Goal: Answer question/provide support: Share knowledge or assist other users

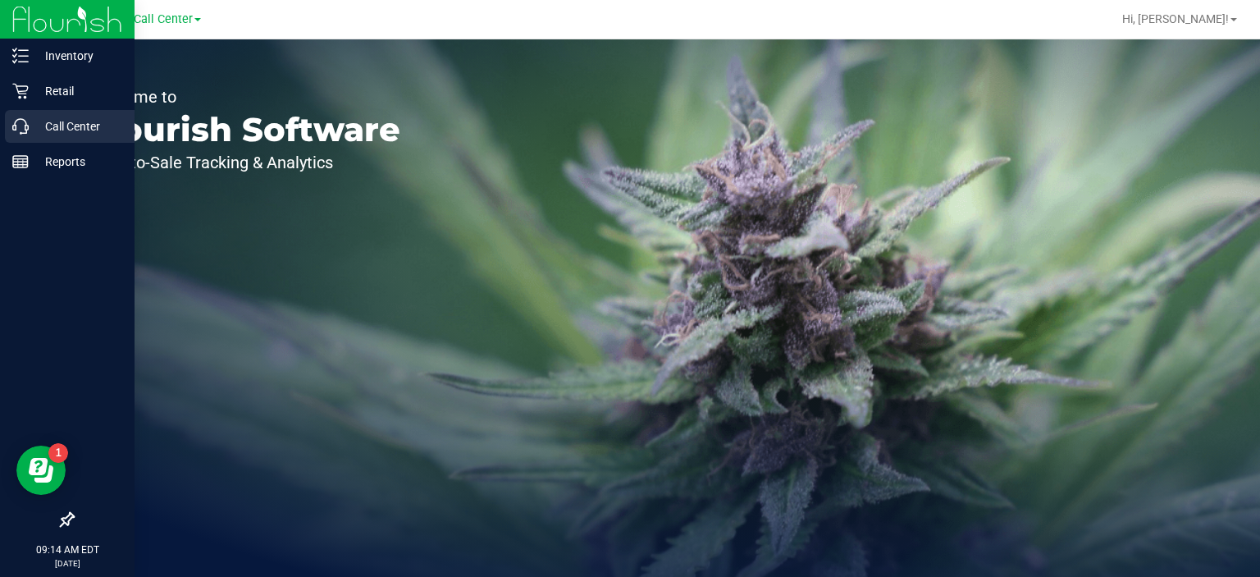
click at [44, 130] on p "Call Center" at bounding box center [78, 126] width 98 height 20
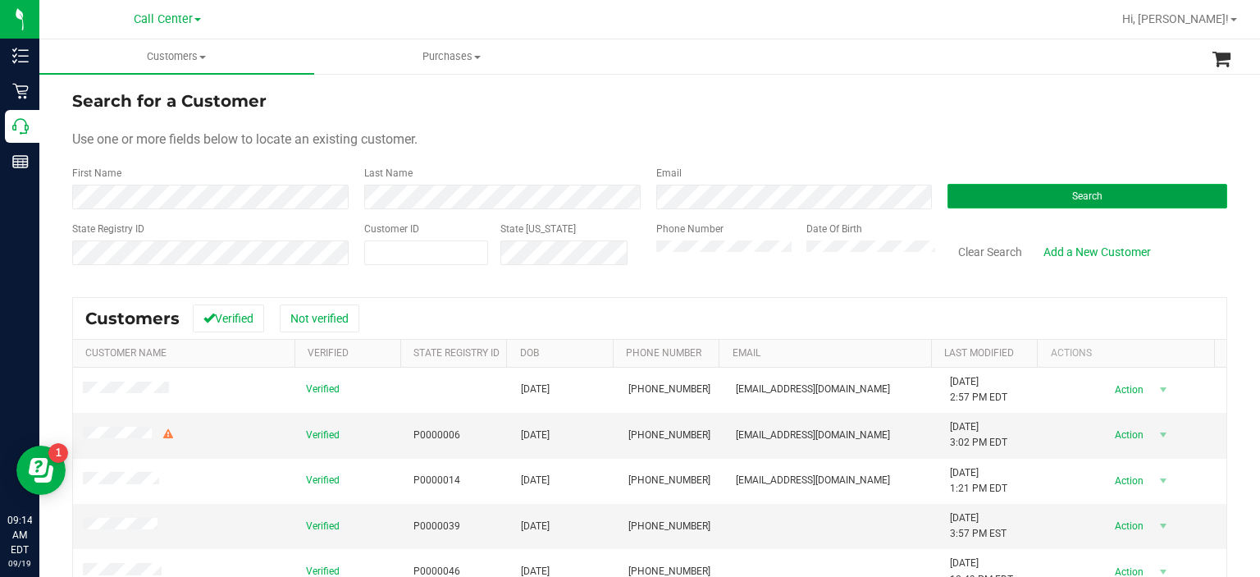
click at [984, 202] on button "Search" at bounding box center [1088, 196] width 280 height 25
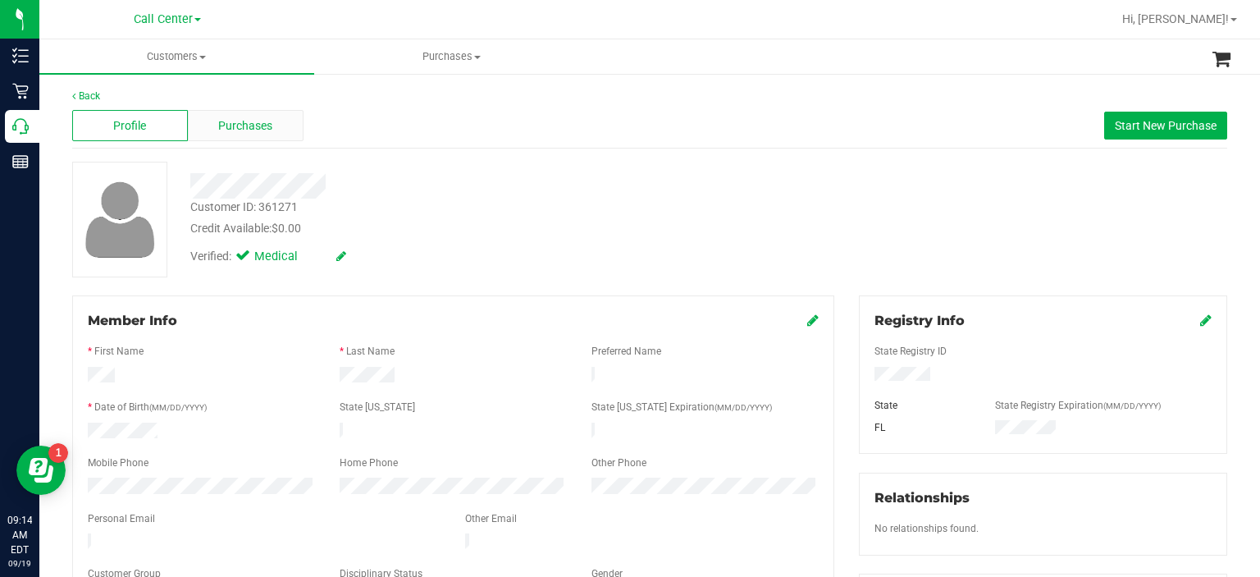
click at [293, 114] on div "Purchases" at bounding box center [246, 125] width 116 height 31
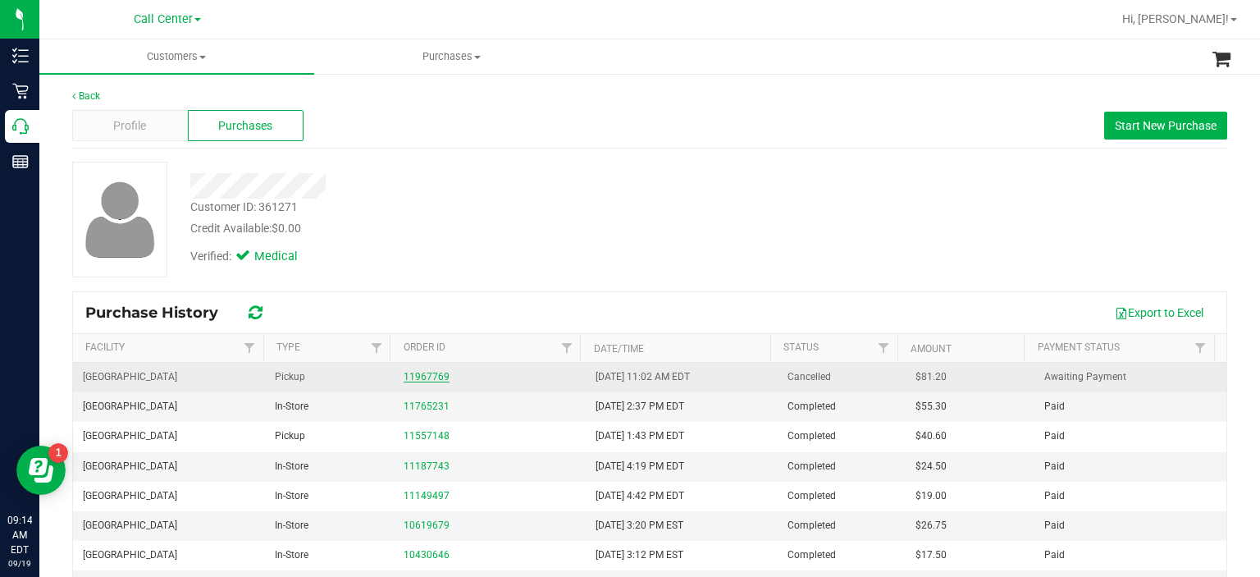
click at [406, 378] on link "11967769" at bounding box center [427, 376] width 46 height 11
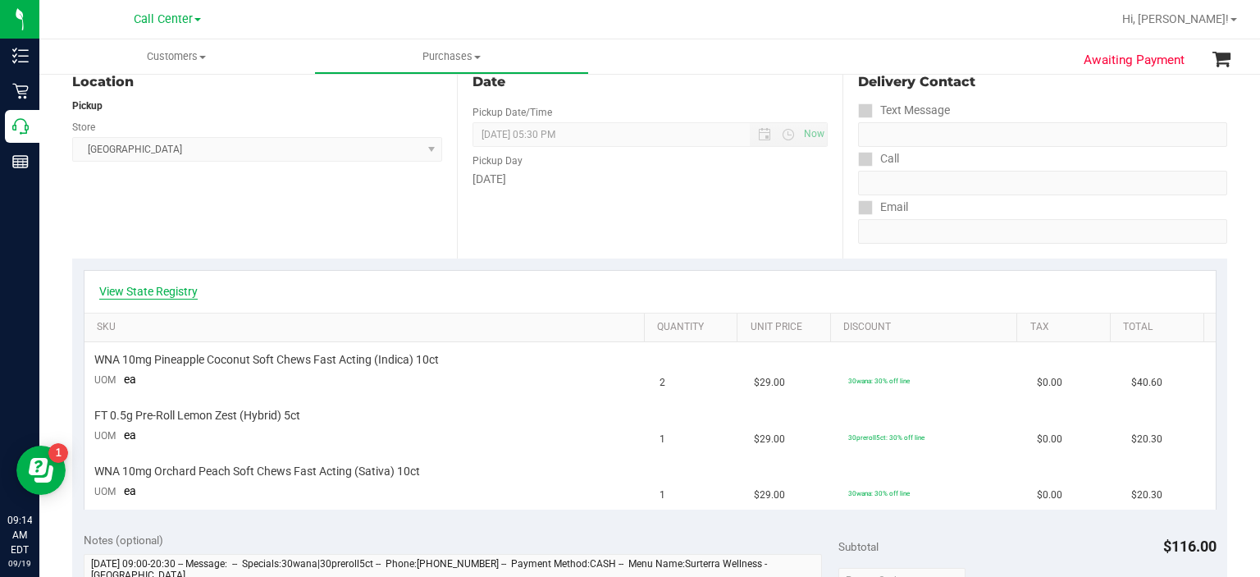
scroll to position [183, 0]
click at [185, 291] on link "View State Registry" at bounding box center [148, 292] width 98 height 16
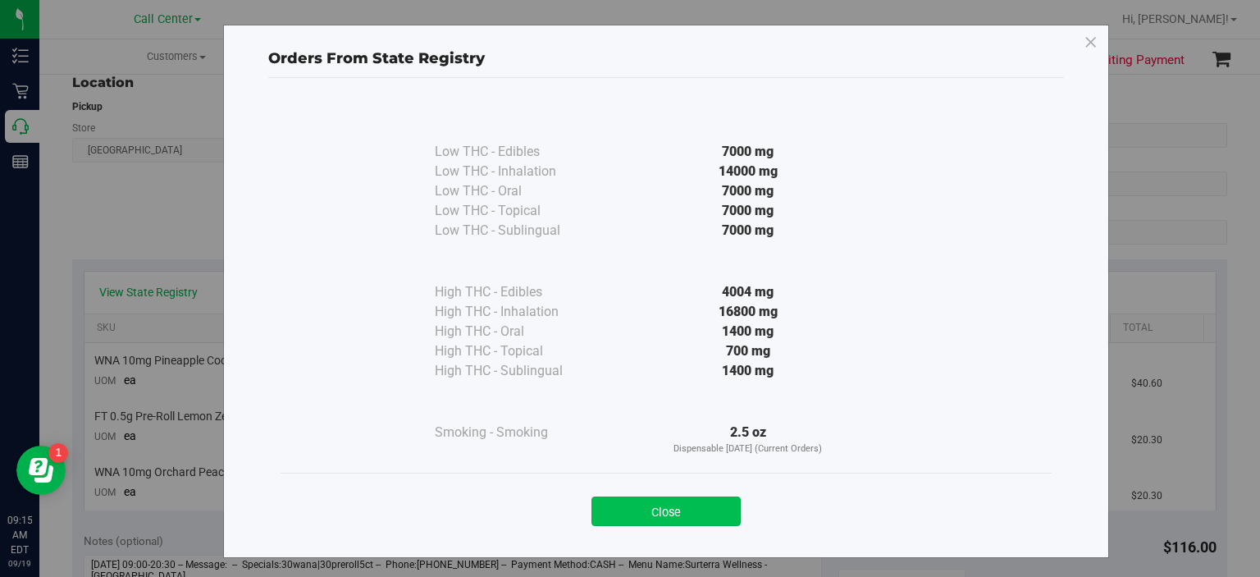
click at [675, 511] on button "Close" at bounding box center [666, 511] width 149 height 30
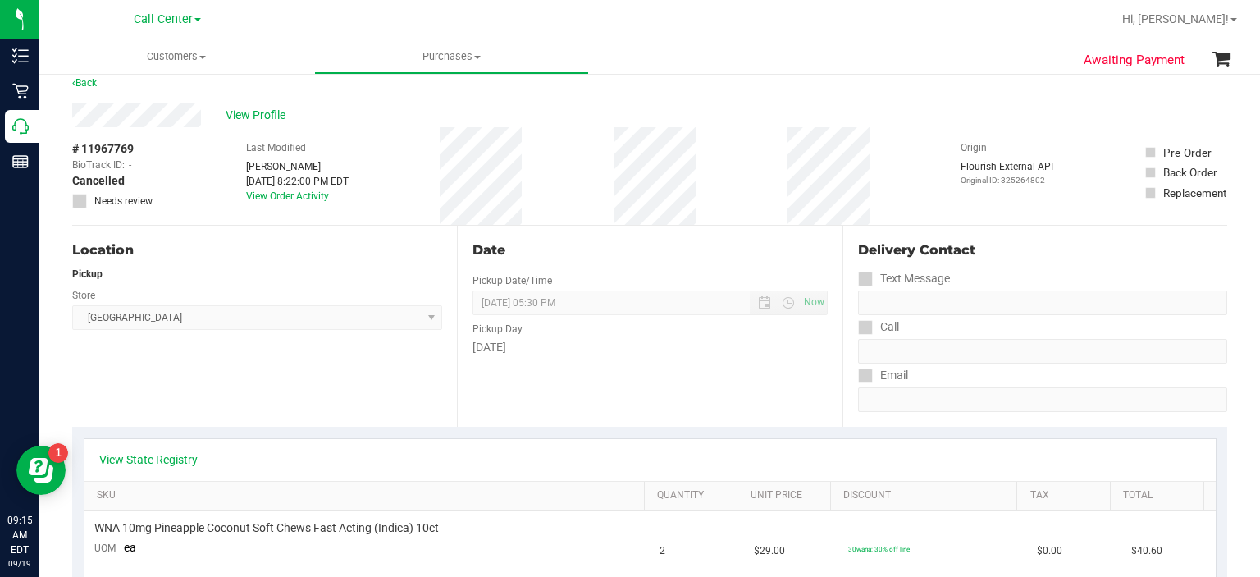
scroll to position [0, 0]
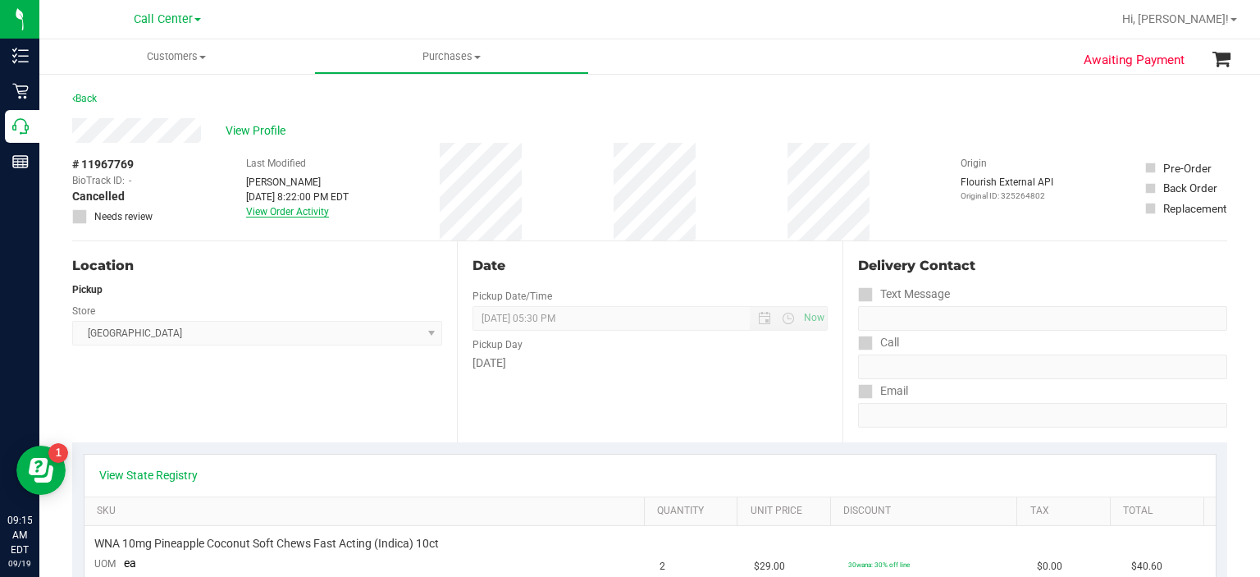
click at [297, 209] on link "View Order Activity" at bounding box center [287, 211] width 83 height 11
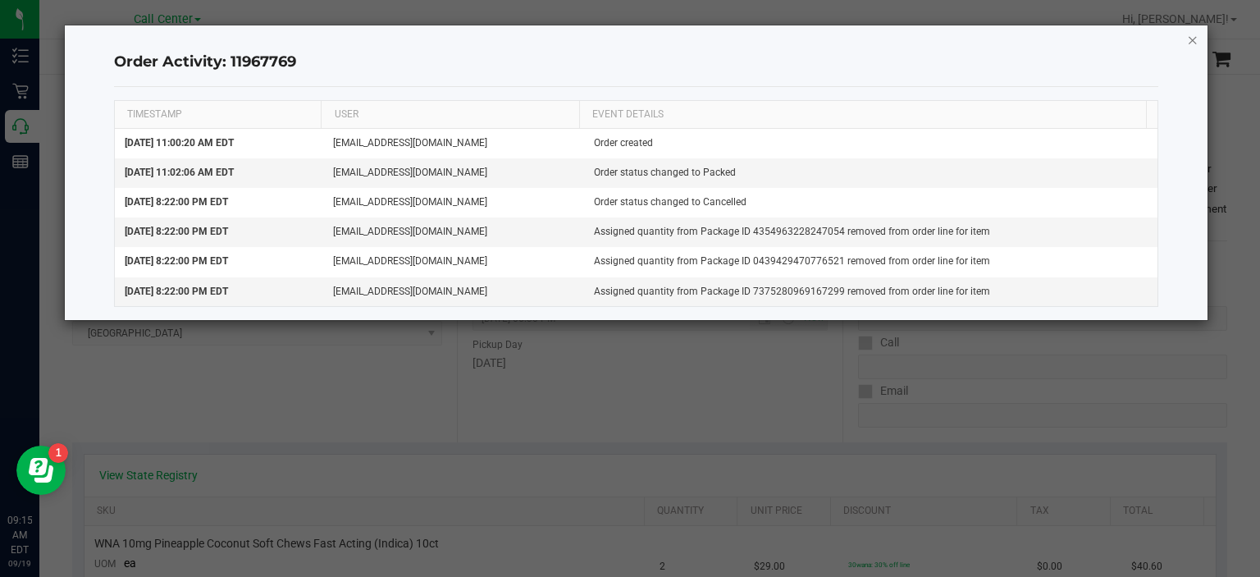
click at [1192, 42] on icon "button" at bounding box center [1192, 40] width 11 height 20
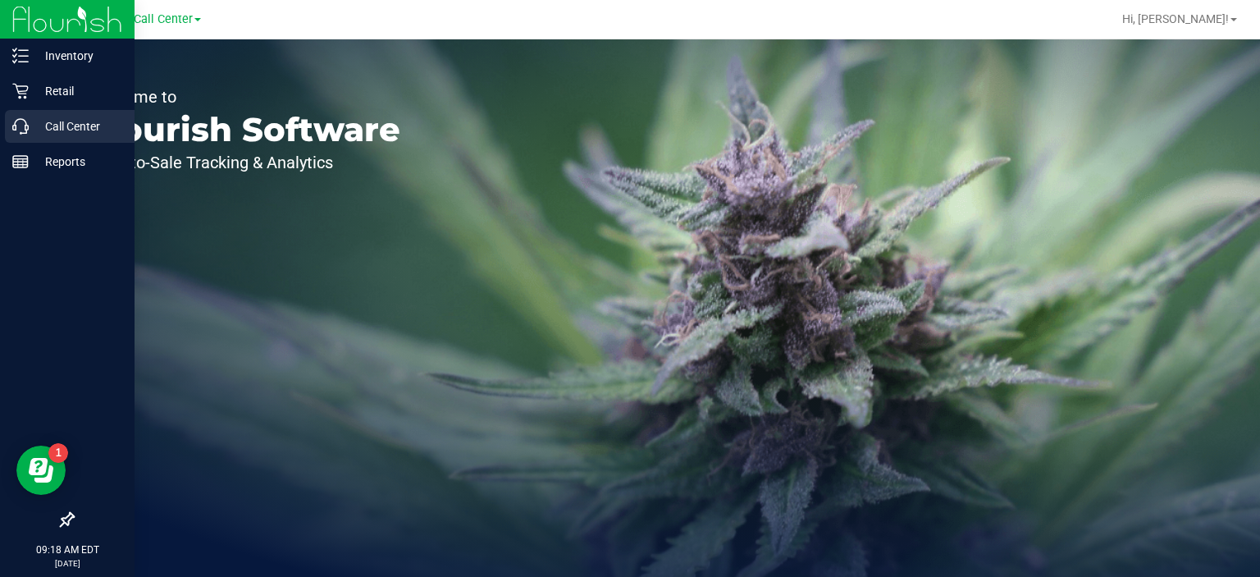
click at [16, 121] on icon at bounding box center [20, 126] width 16 height 16
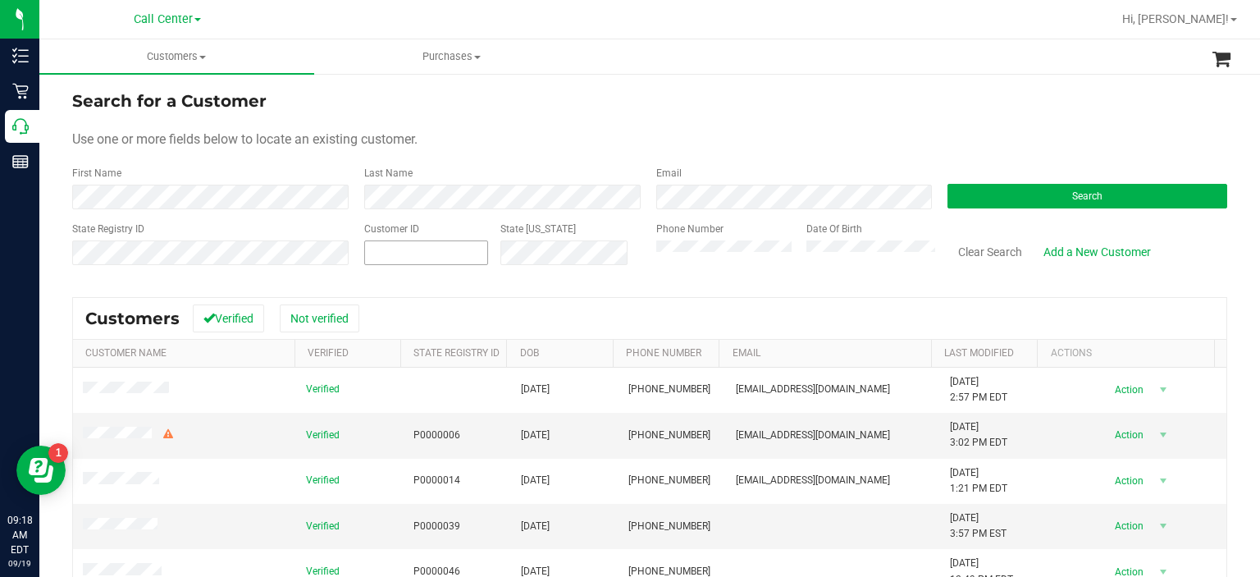
click at [423, 252] on span at bounding box center [426, 252] width 125 height 25
paste input "600902"
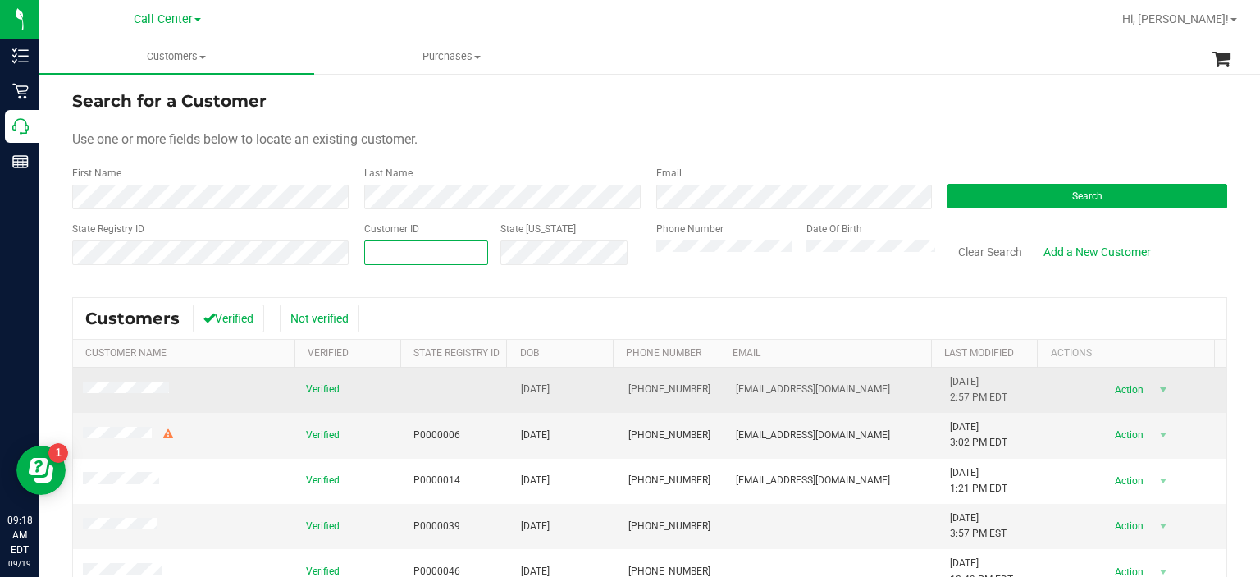
type input "600902"
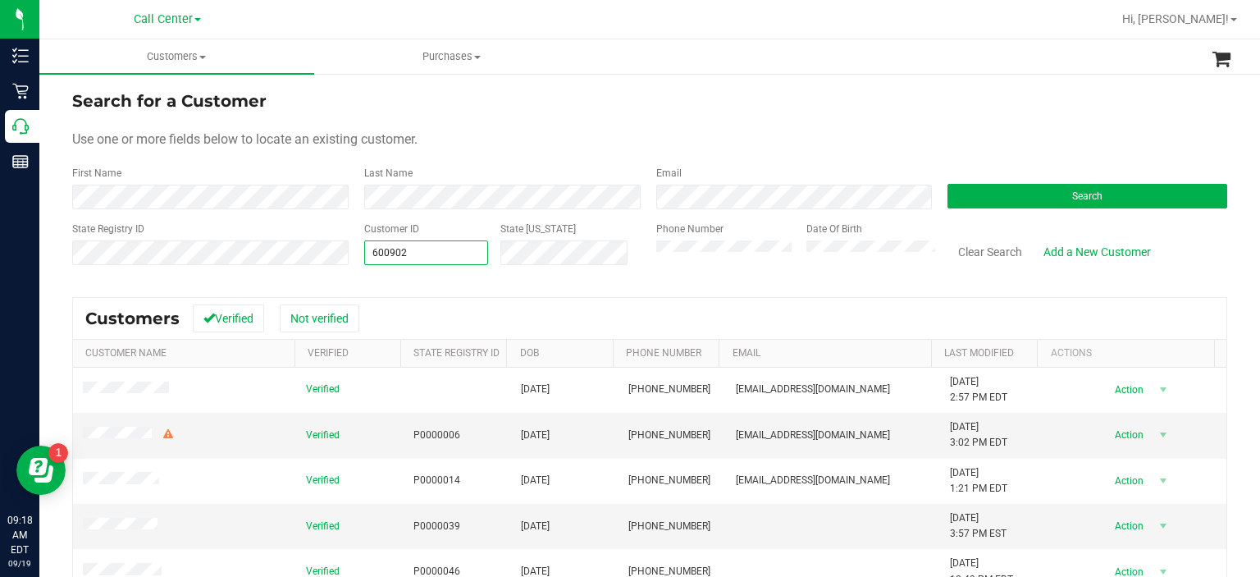
type input "600902"
click at [977, 169] on div "Search" at bounding box center [1081, 187] width 292 height 43
click at [994, 190] on button "Search" at bounding box center [1088, 196] width 280 height 25
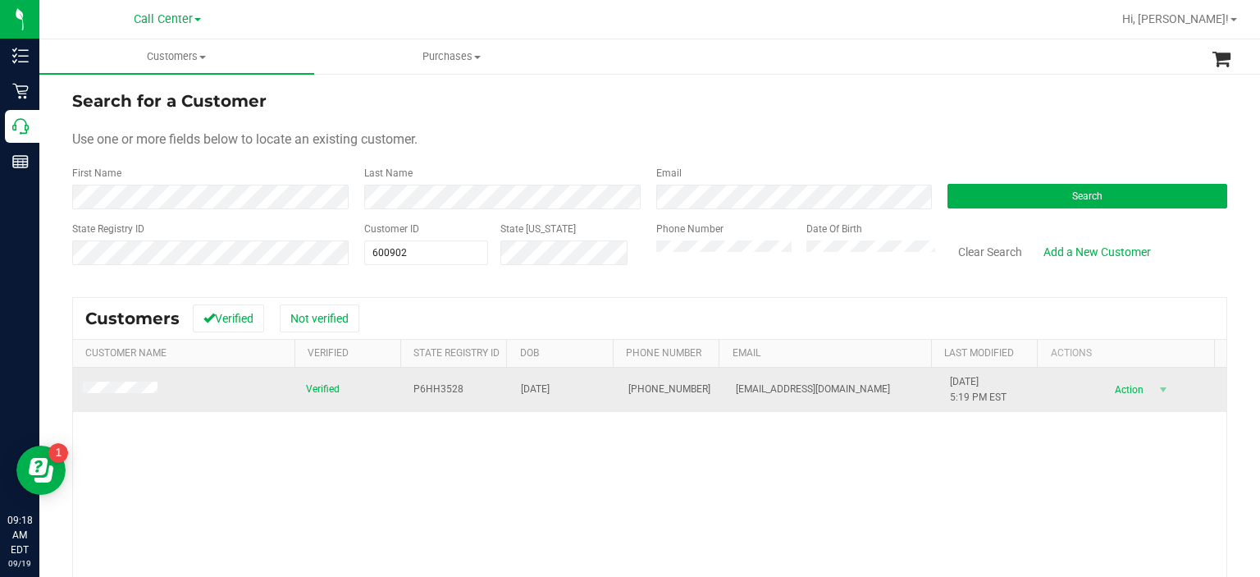
click at [131, 381] on span at bounding box center [123, 389] width 80 height 17
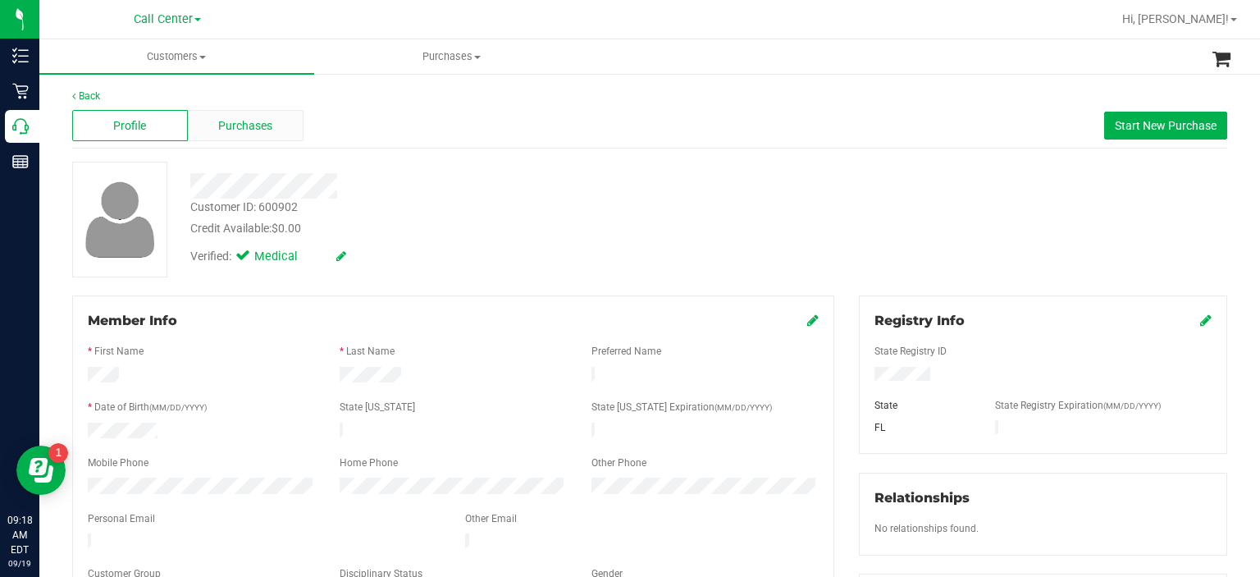
click at [276, 137] on div "Purchases" at bounding box center [246, 125] width 116 height 31
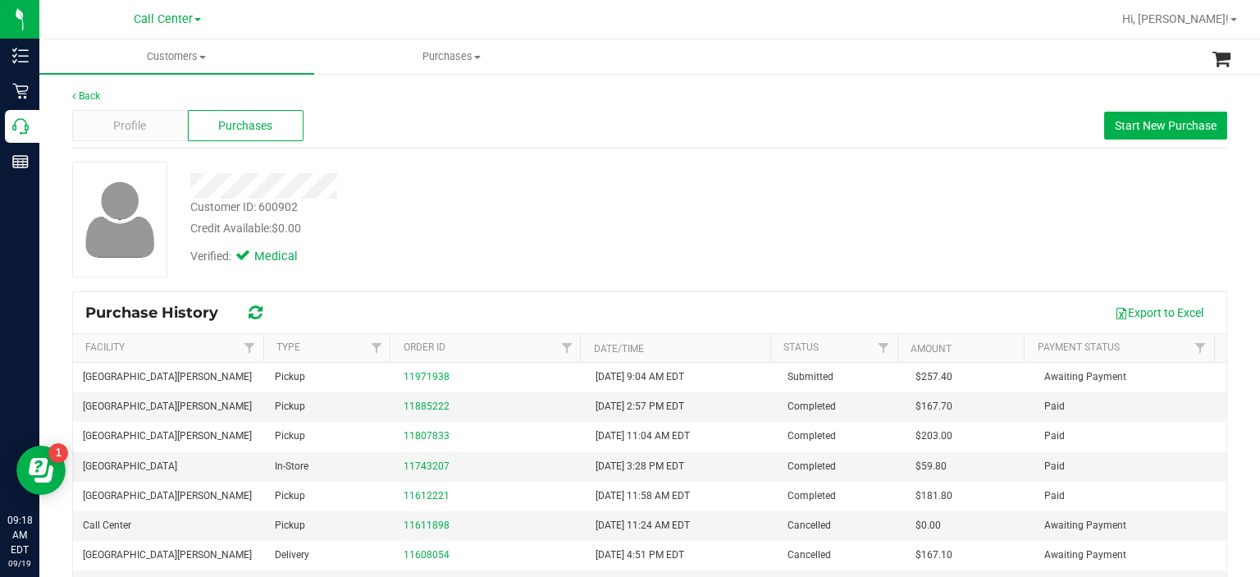
click at [482, 292] on div "Purchase History Export to Excel" at bounding box center [649, 312] width 1153 height 41
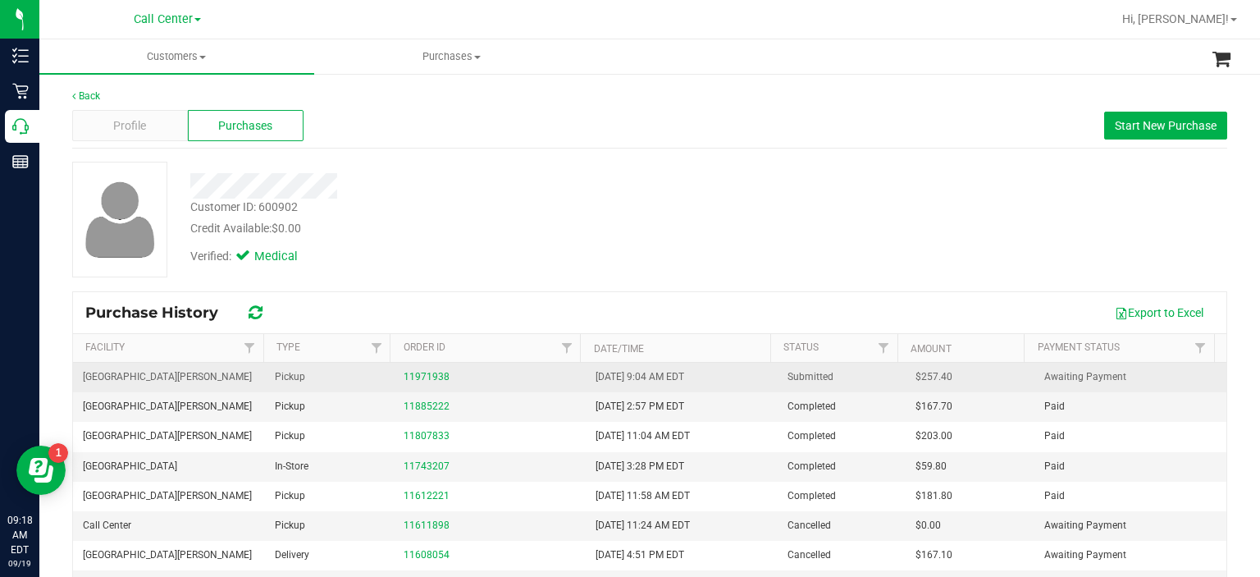
click at [441, 377] on div "11971938" at bounding box center [490, 377] width 172 height 16
click at [423, 371] on link "11971938" at bounding box center [427, 376] width 46 height 11
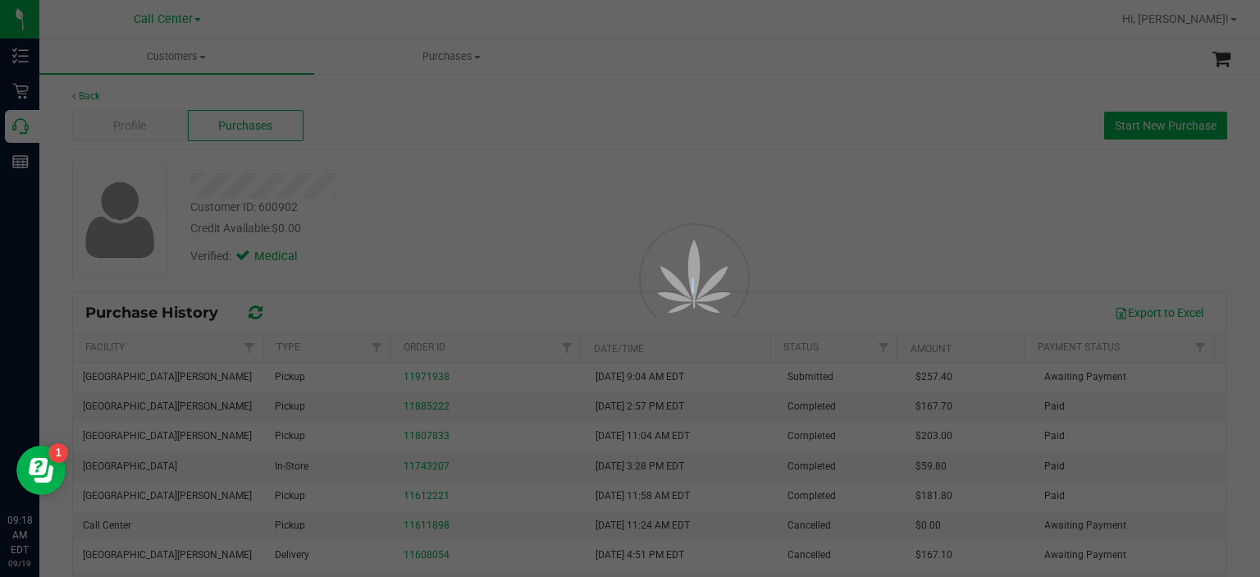
click at [423, 370] on div at bounding box center [630, 288] width 1260 height 577
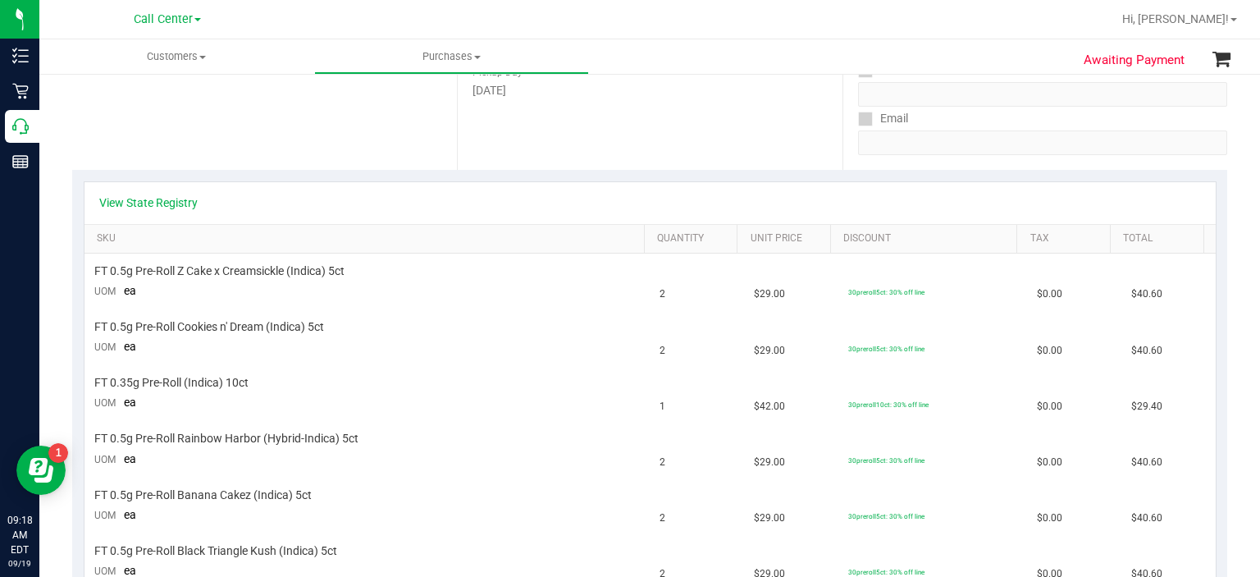
scroll to position [266, 0]
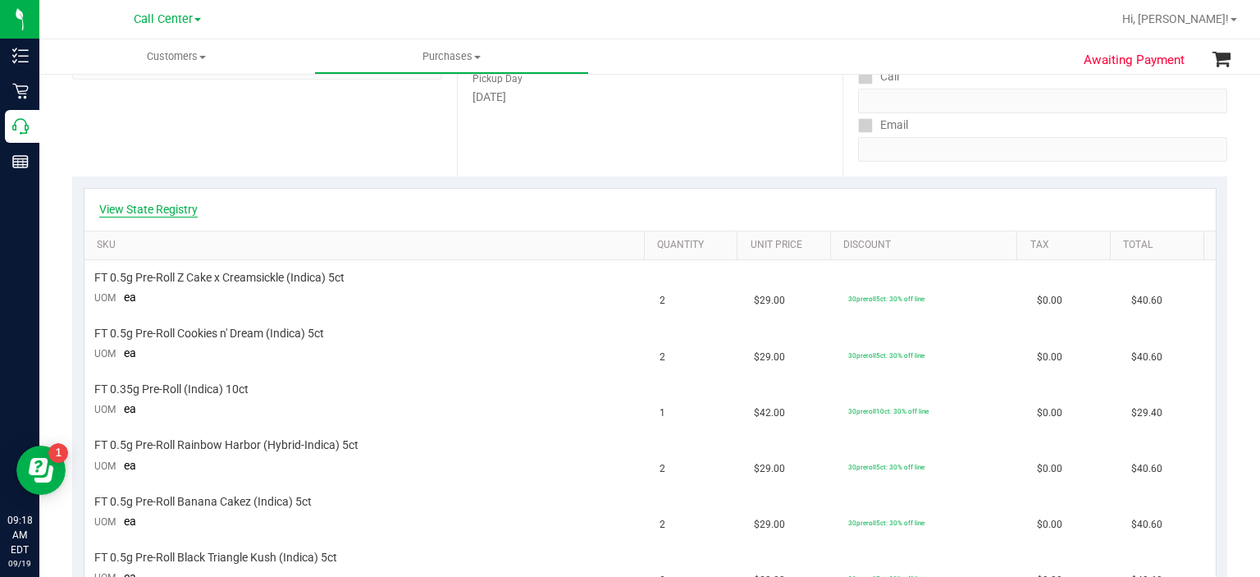
click at [175, 203] on link "View State Registry" at bounding box center [148, 209] width 98 height 16
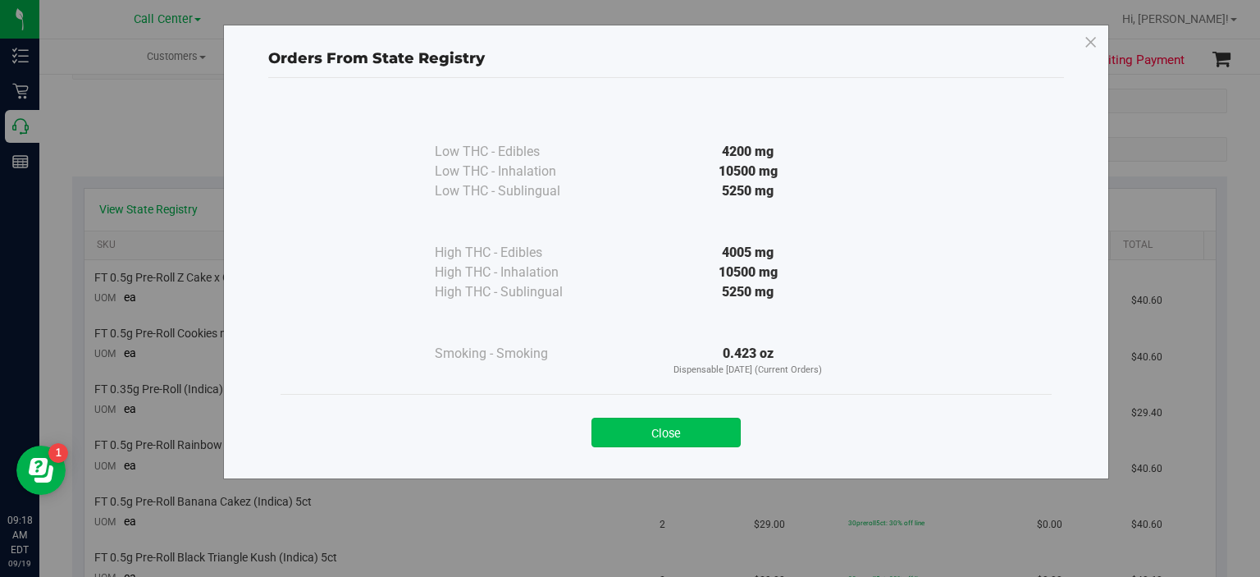
click at [736, 426] on button "Close" at bounding box center [666, 433] width 149 height 30
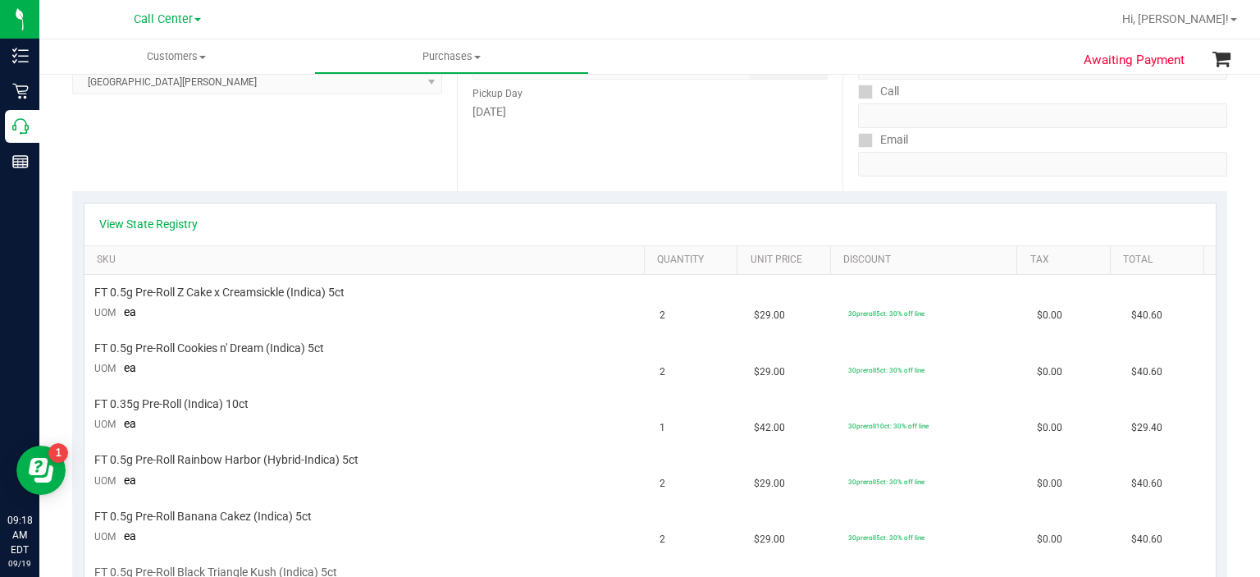
scroll to position [246, 0]
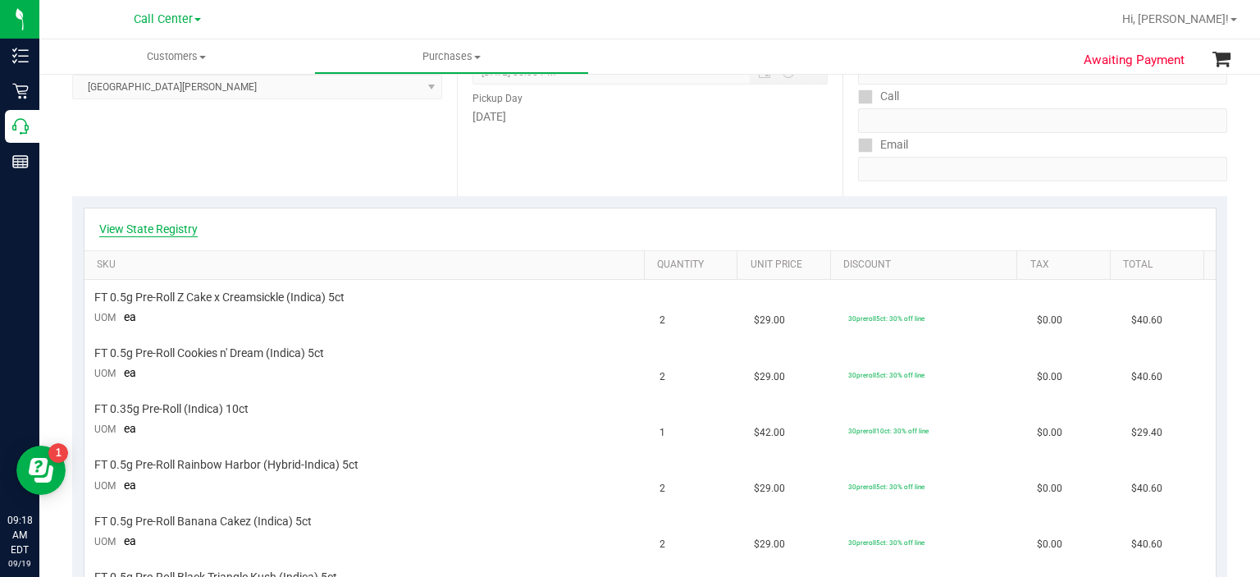
click at [181, 233] on link "View State Registry" at bounding box center [148, 229] width 98 height 16
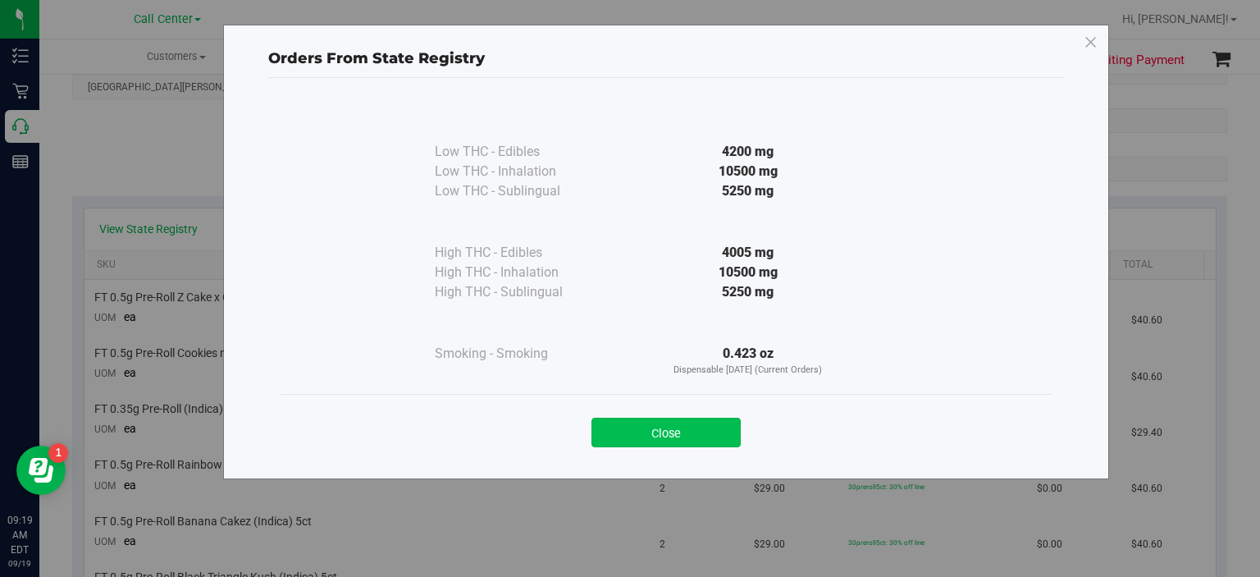
click at [632, 445] on button "Close" at bounding box center [666, 433] width 149 height 30
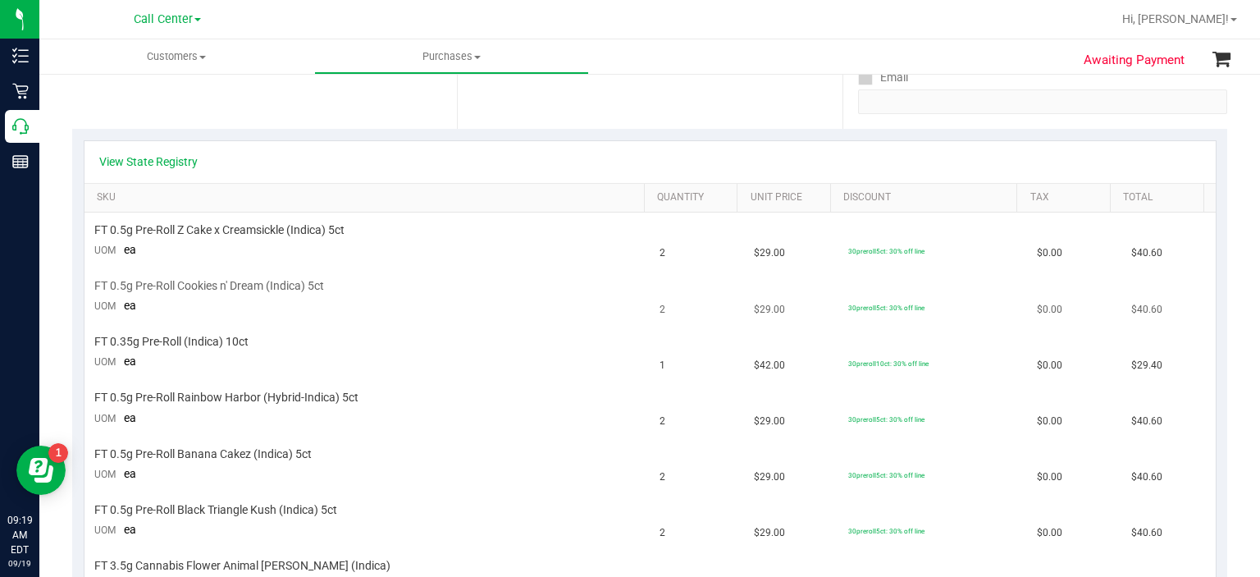
scroll to position [0, 0]
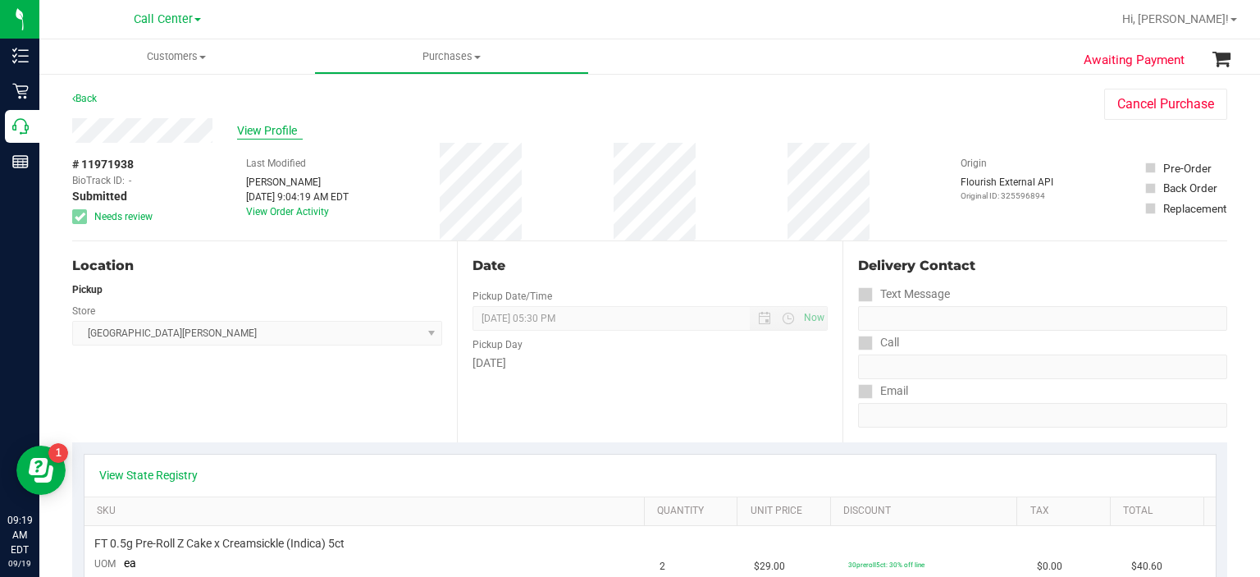
click at [272, 124] on span "View Profile" at bounding box center [270, 130] width 66 height 17
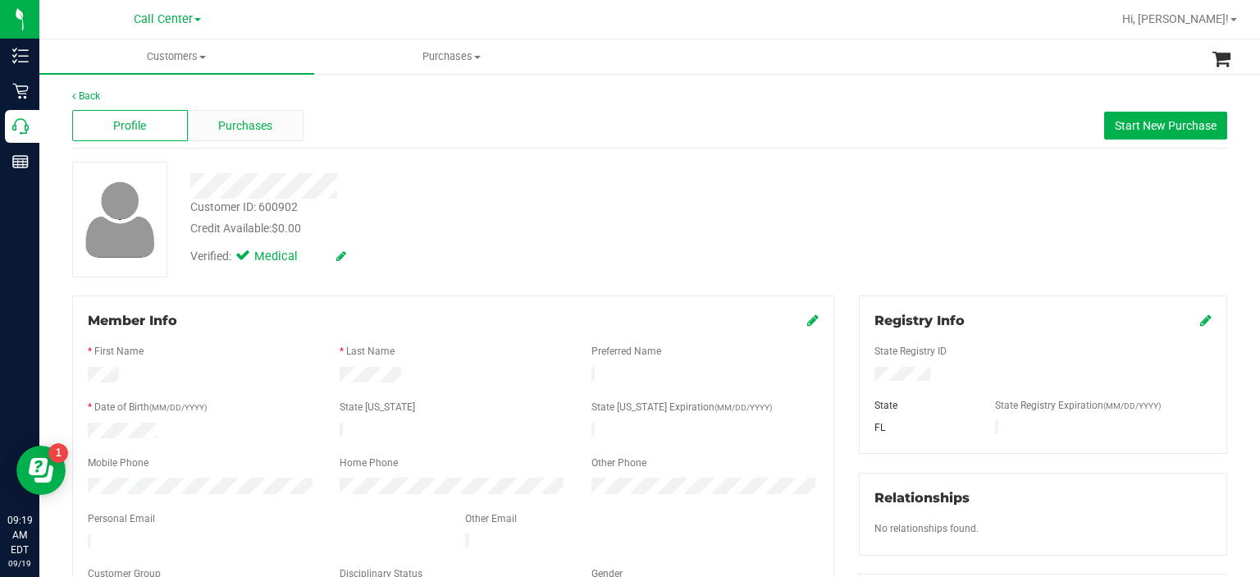
click at [282, 111] on div "Purchases" at bounding box center [246, 125] width 116 height 31
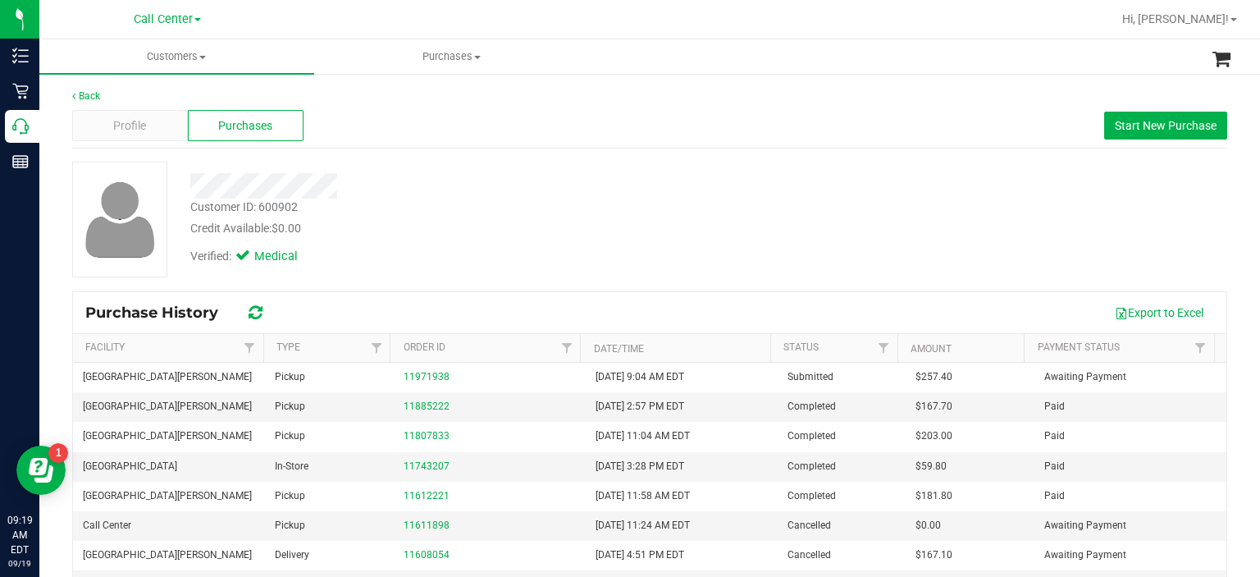
click at [282, 111] on div "Purchases" at bounding box center [246, 125] width 116 height 31
click at [118, 121] on span "Profile" at bounding box center [129, 125] width 33 height 17
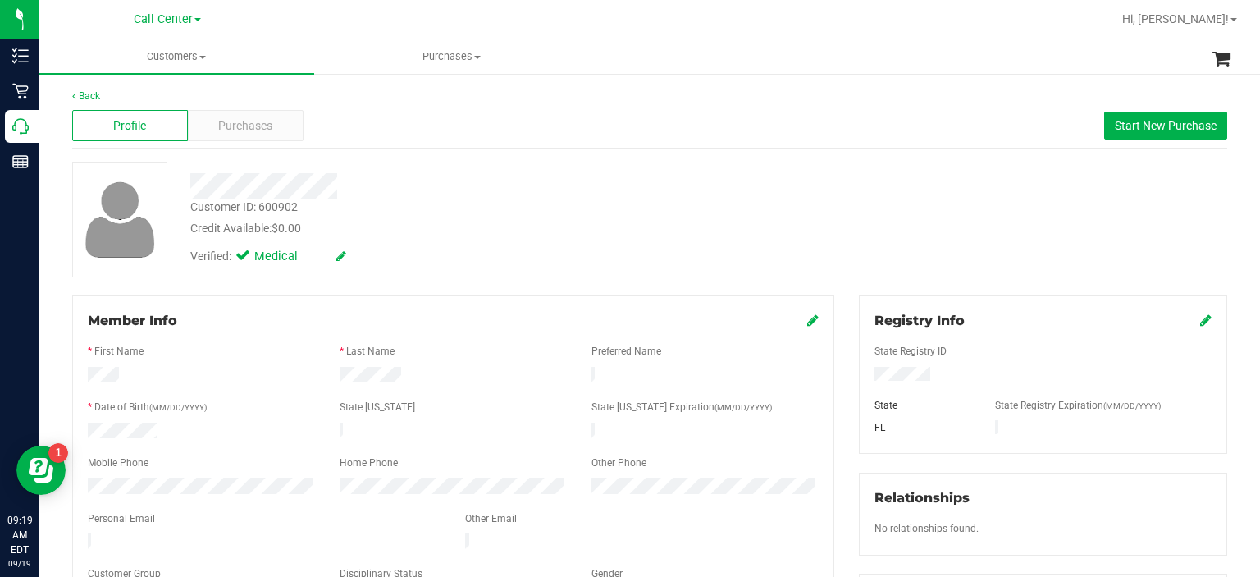
click at [79, 482] on div at bounding box center [201, 487] width 252 height 20
click at [222, 144] on div "Profile Purchases Start New Purchase" at bounding box center [649, 125] width 1155 height 45
click at [234, 116] on div "Purchases" at bounding box center [246, 125] width 116 height 31
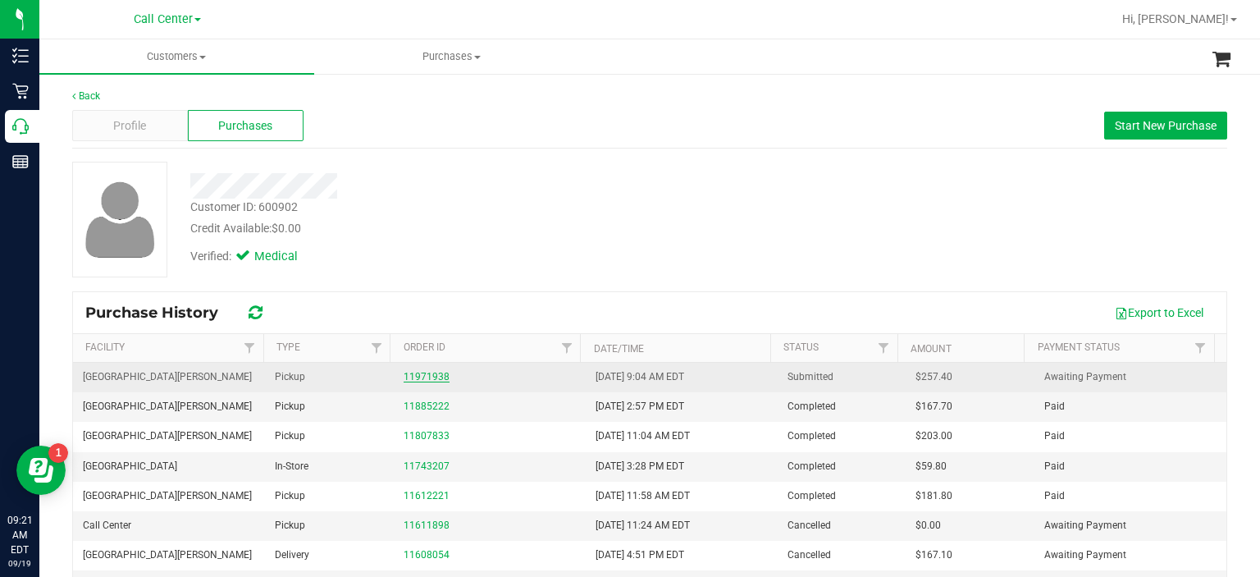
click at [414, 373] on link "11971938" at bounding box center [427, 376] width 46 height 11
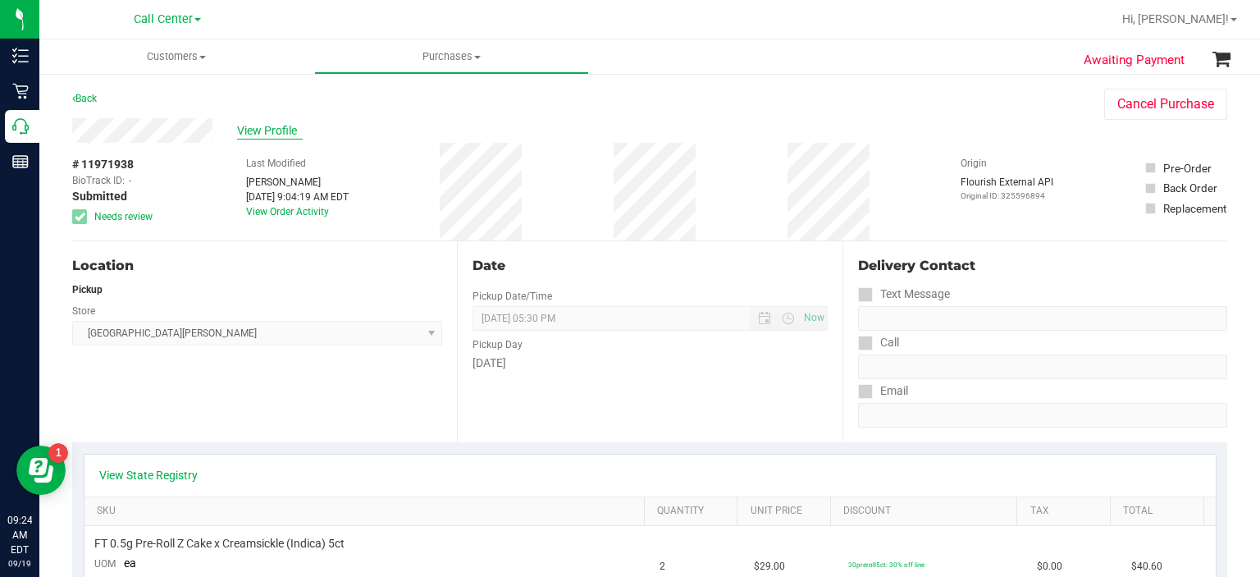
click at [254, 139] on span "View Profile" at bounding box center [270, 130] width 66 height 17
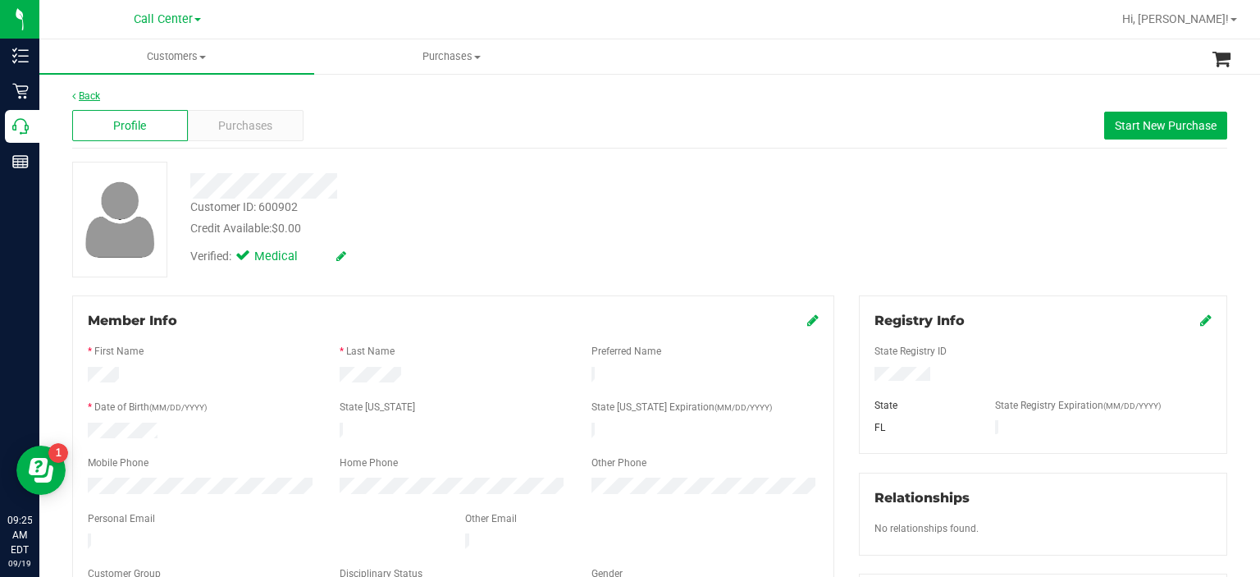
click at [93, 99] on link "Back" at bounding box center [86, 95] width 28 height 11
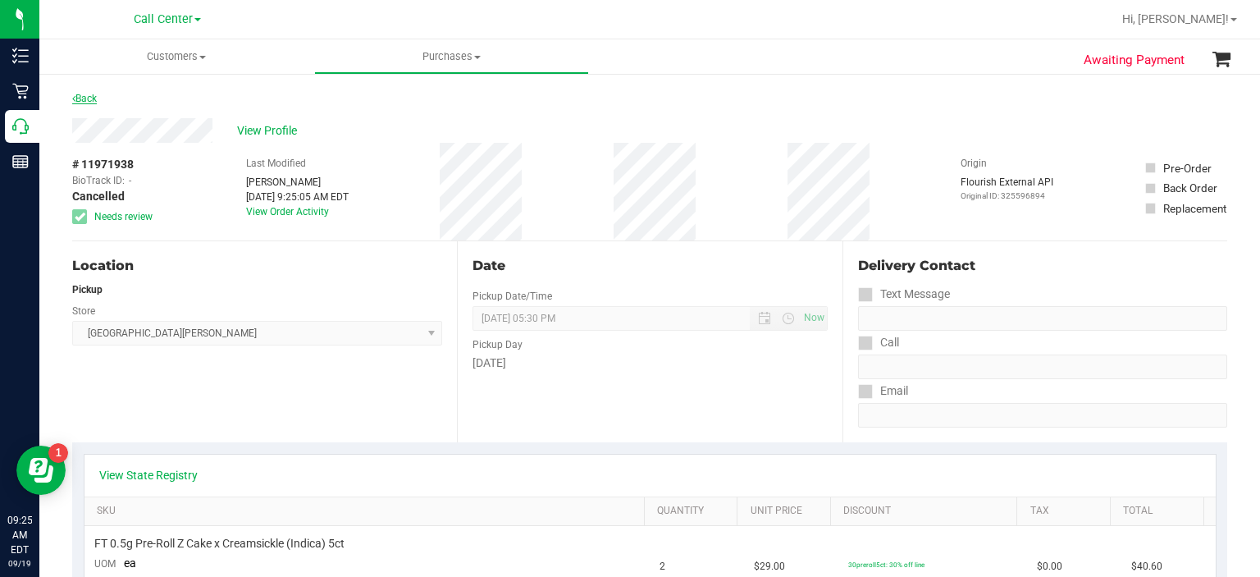
click at [91, 94] on link "Back" at bounding box center [84, 98] width 25 height 11
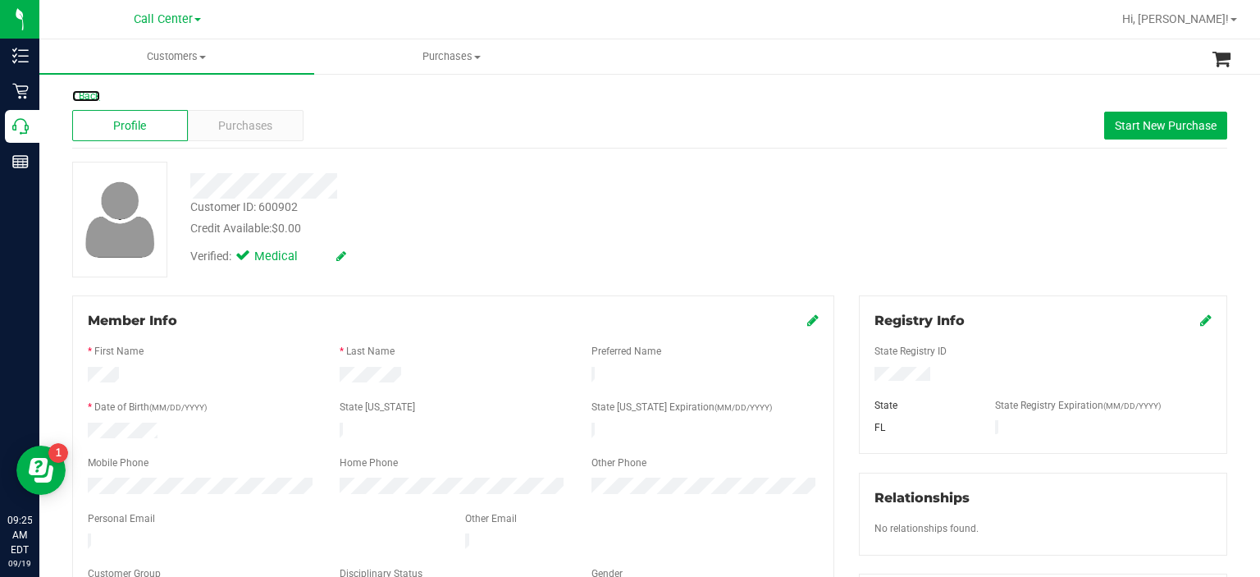
click at [91, 94] on link "Back" at bounding box center [86, 95] width 28 height 11
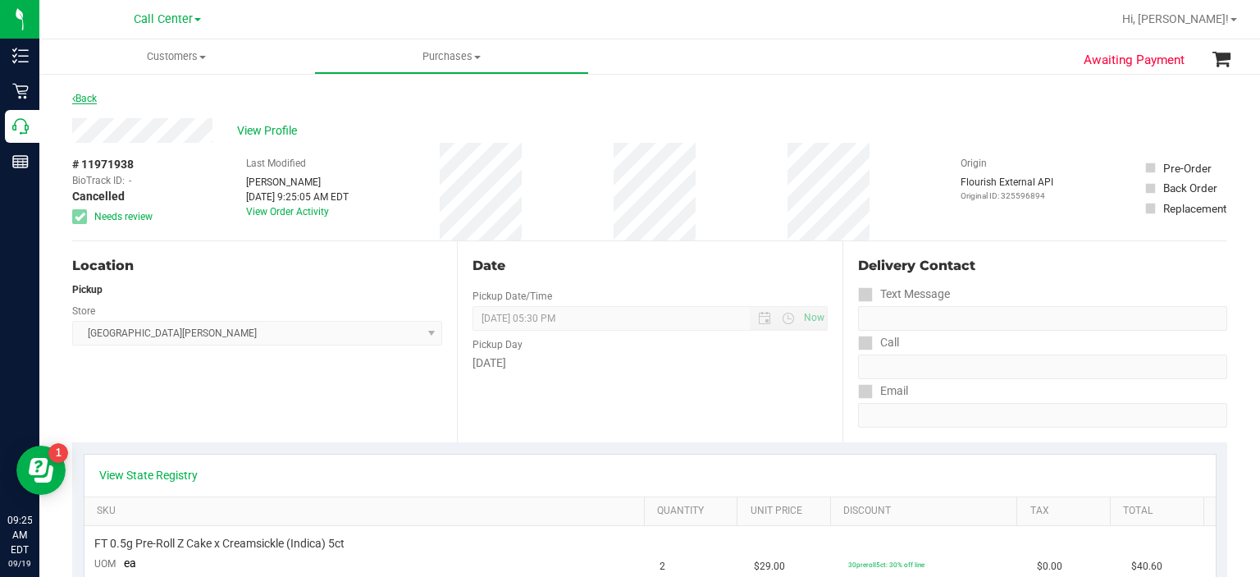
click at [83, 97] on link "Back" at bounding box center [84, 98] width 25 height 11
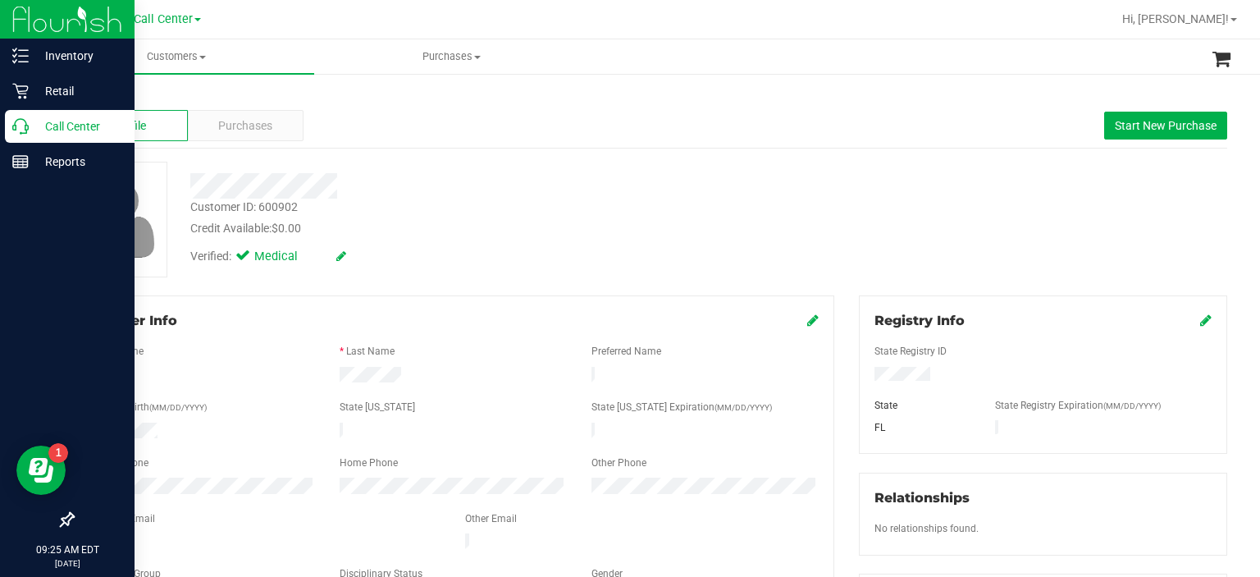
click at [29, 121] on p "Call Center" at bounding box center [78, 126] width 98 height 20
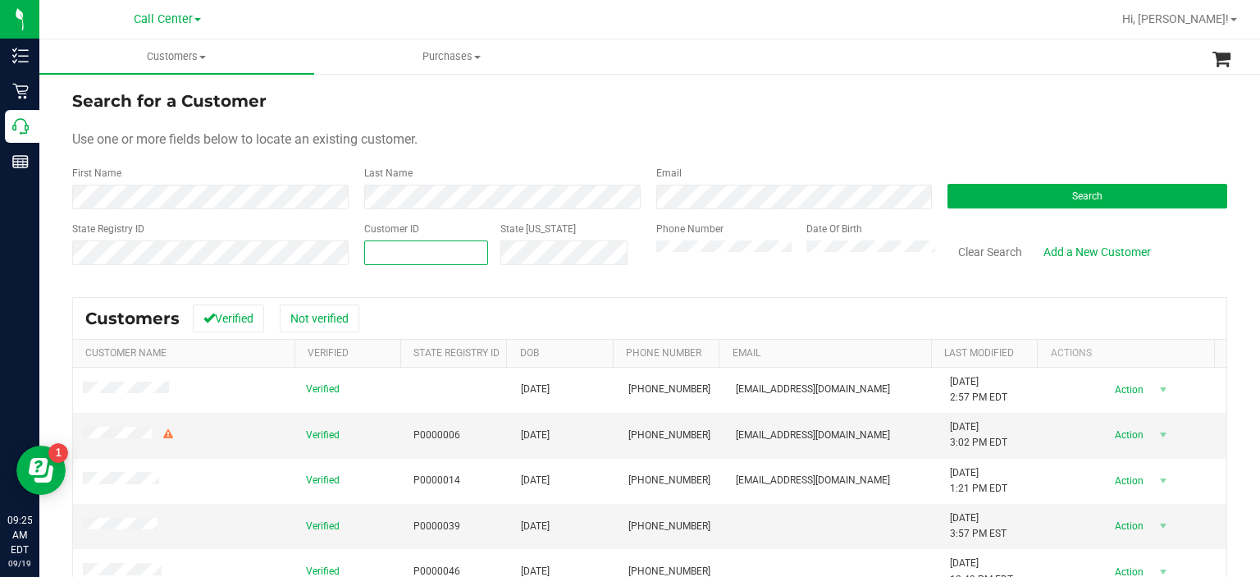
click at [410, 242] on span at bounding box center [426, 252] width 125 height 25
paste input "125352"
type input "125352"
click at [1023, 195] on button "Search" at bounding box center [1088, 196] width 280 height 25
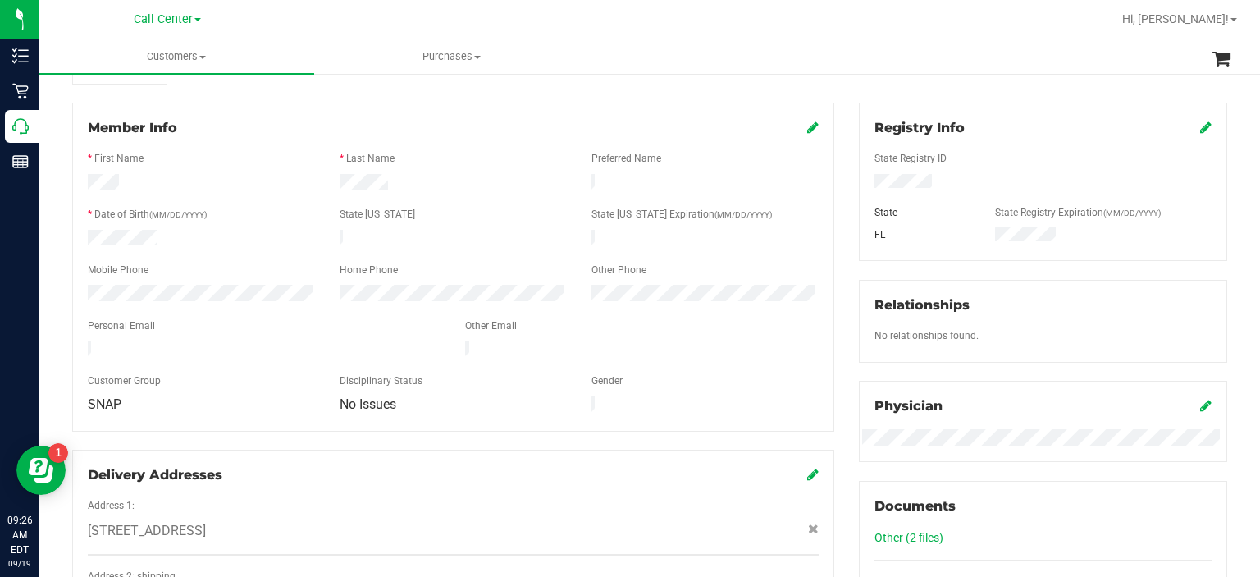
scroll to position [200, 0]
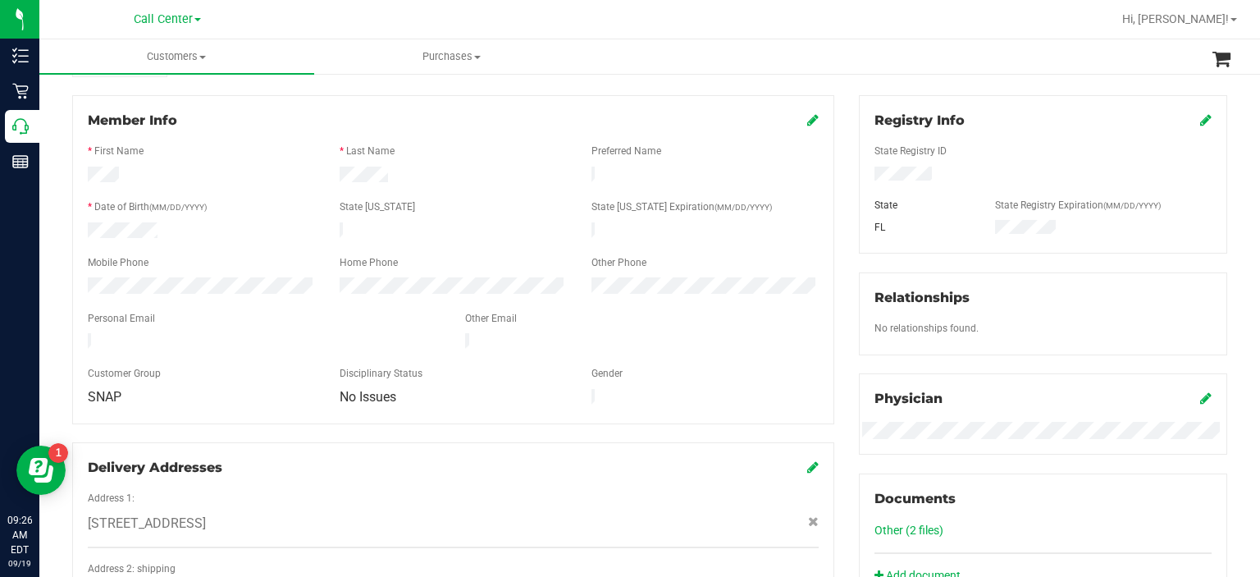
click at [78, 281] on div at bounding box center [201, 287] width 252 height 20
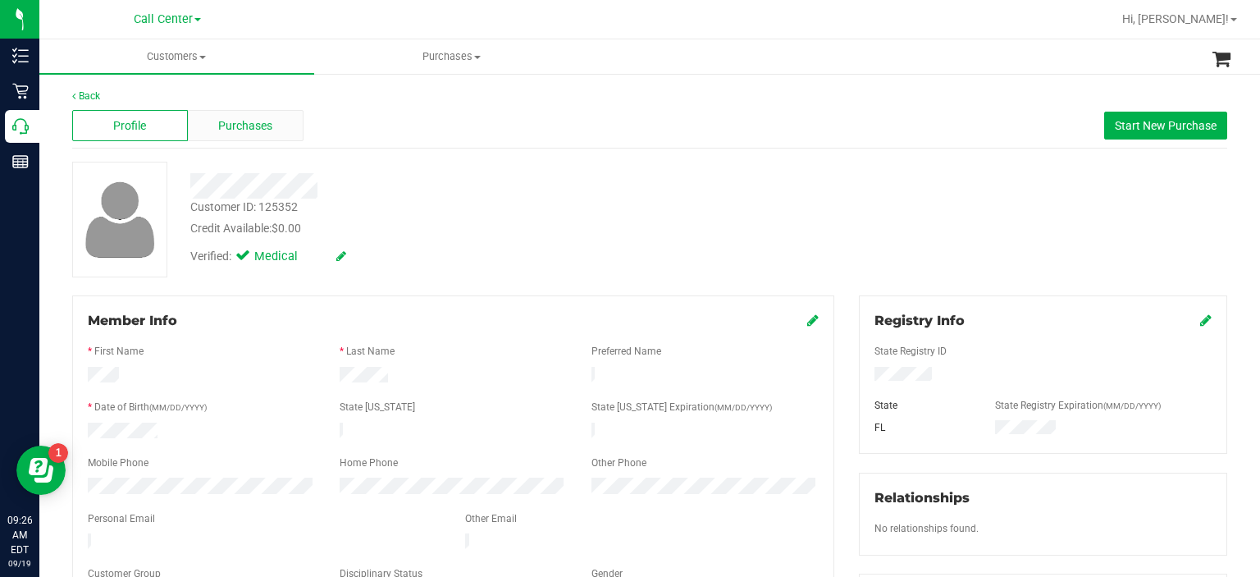
click at [254, 128] on span "Purchases" at bounding box center [245, 125] width 54 height 17
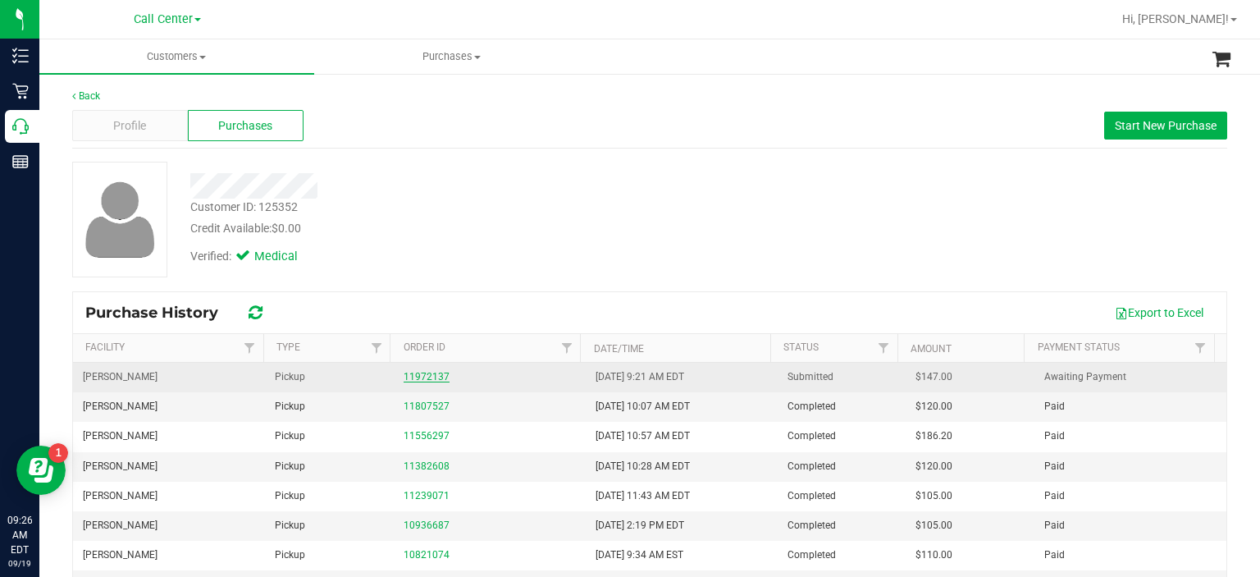
click at [409, 371] on link "11972137" at bounding box center [427, 376] width 46 height 11
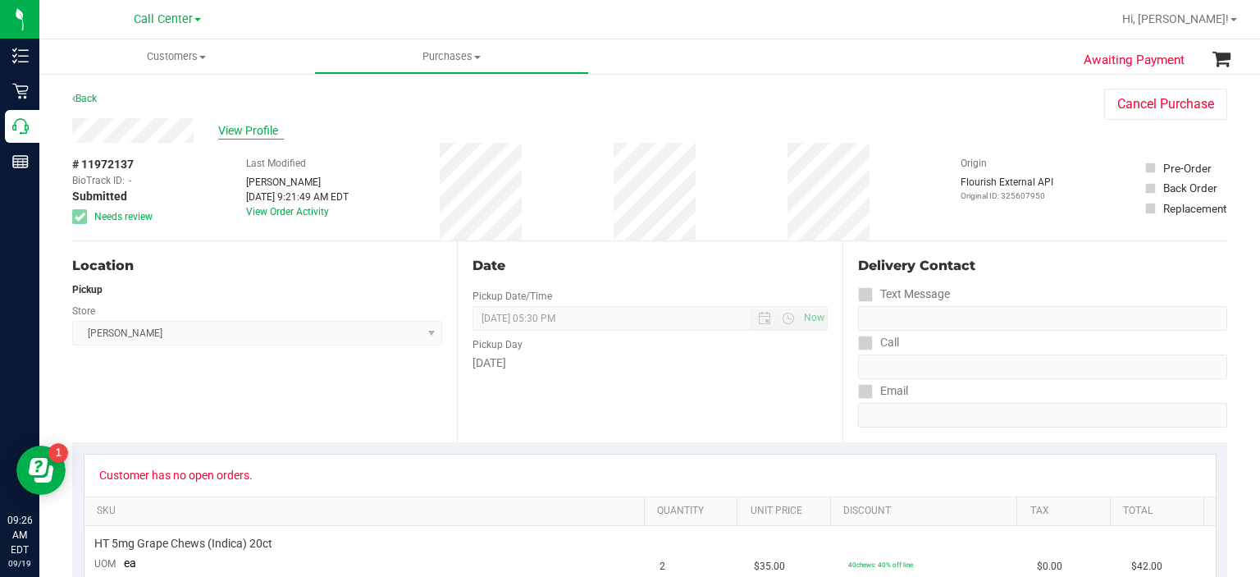
click at [251, 132] on span "View Profile" at bounding box center [251, 130] width 66 height 17
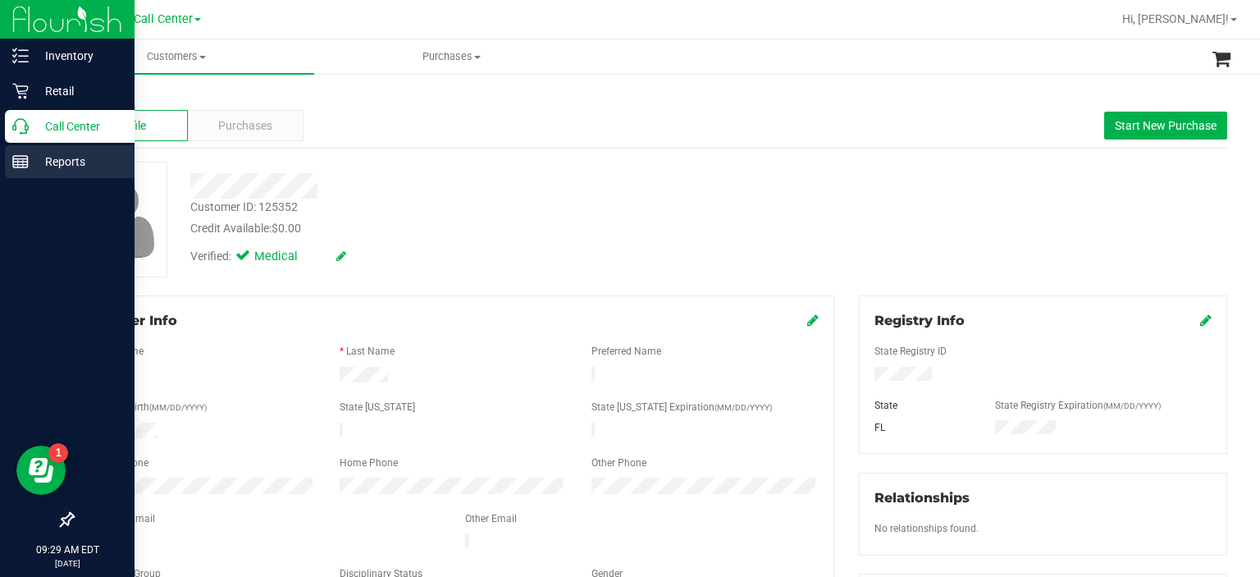
click at [16, 157] on icon at bounding box center [20, 161] width 16 height 16
click at [16, 124] on icon at bounding box center [20, 126] width 16 height 16
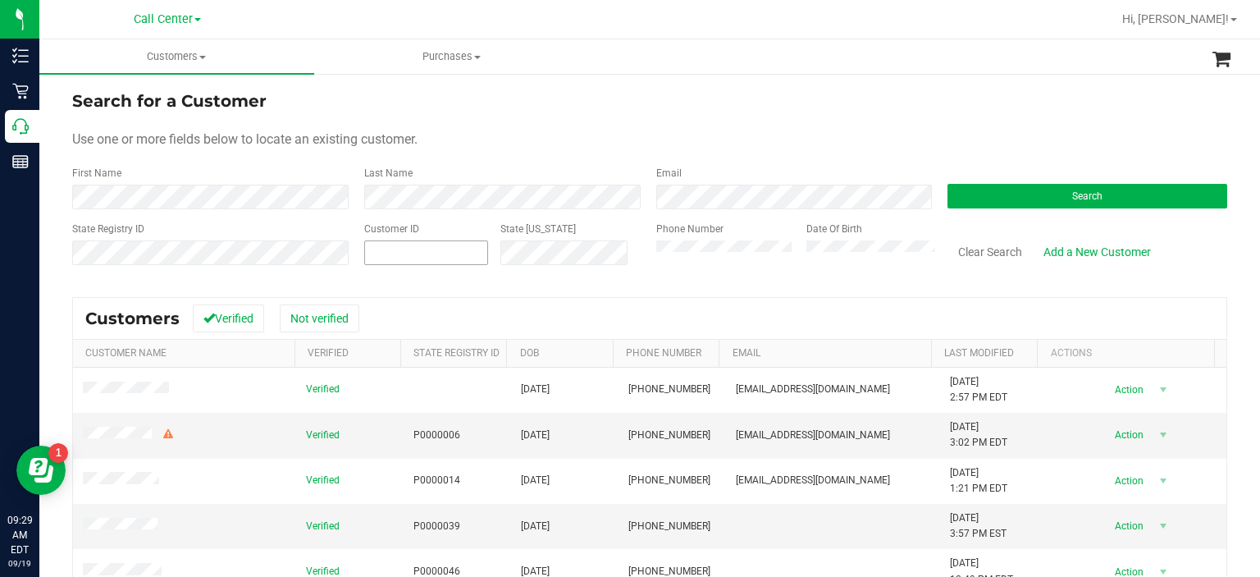
click at [397, 263] on span at bounding box center [426, 252] width 125 height 25
drag, startPoint x: 397, startPoint y: 266, endPoint x: 387, endPoint y: 249, distance: 19.1
click at [387, 249] on input "text" at bounding box center [426, 252] width 123 height 23
click at [397, 262] on span at bounding box center [426, 252] width 125 height 25
paste input "655099"
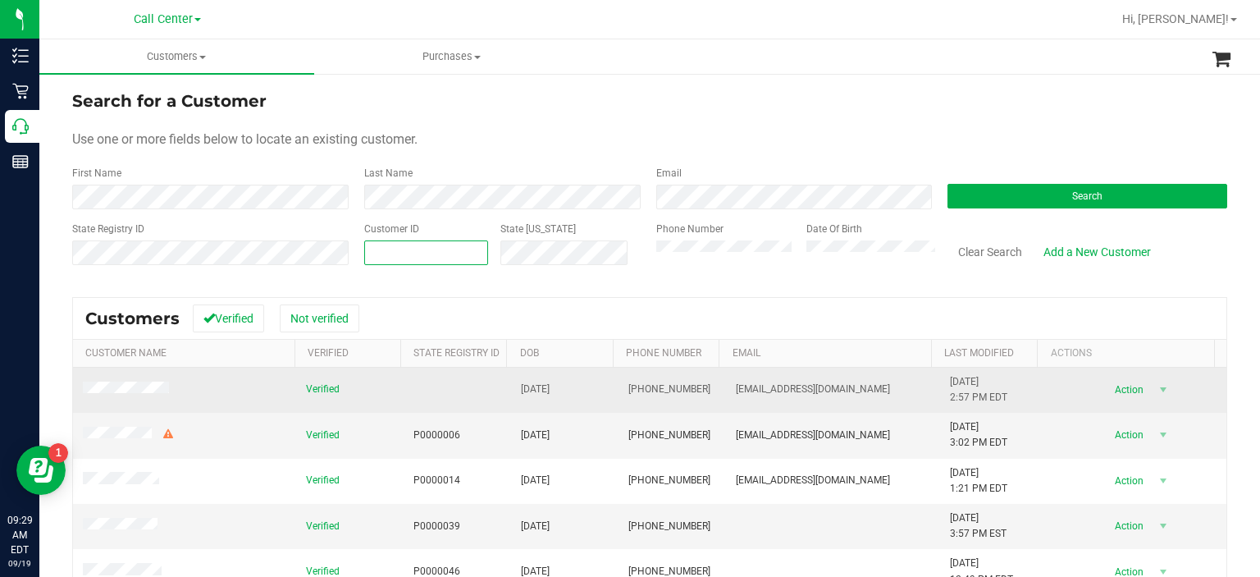
type input "655099"
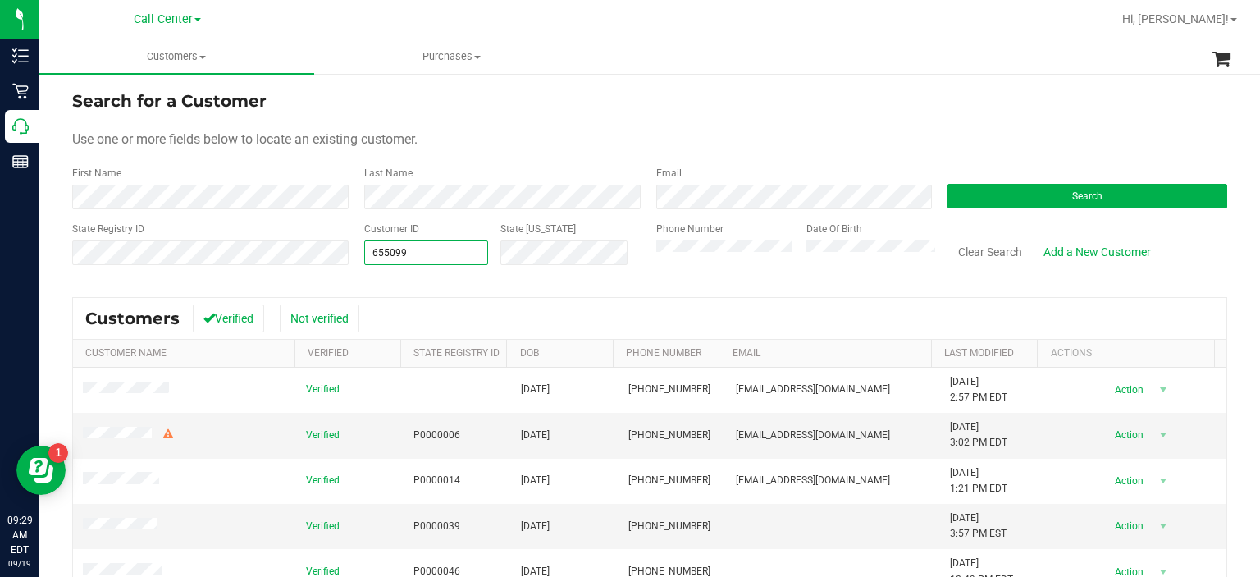
type input "655099"
click at [1063, 181] on div "Search" at bounding box center [1081, 187] width 292 height 43
click at [1072, 199] on span "Search" at bounding box center [1087, 195] width 30 height 11
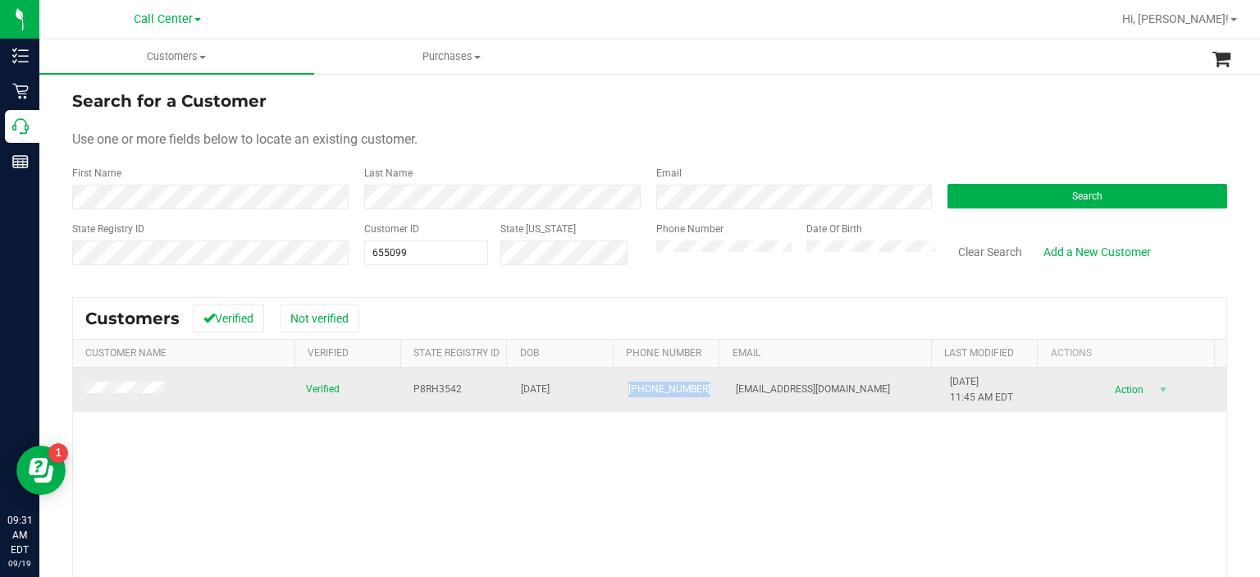
drag, startPoint x: 694, startPoint y: 389, endPoint x: 624, endPoint y: 377, distance: 70.7
click at [624, 377] on td "[PHONE_NUMBER]" at bounding box center [672, 390] width 107 height 44
copy span "[PHONE_NUMBER]"
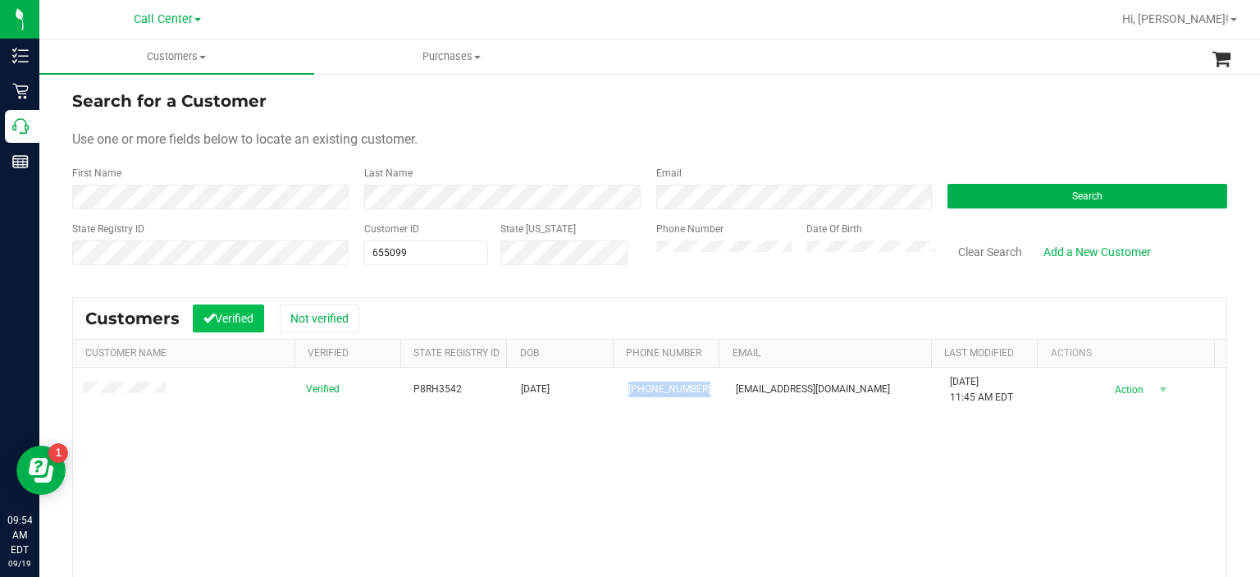
drag, startPoint x: 468, startPoint y: 239, endPoint x: 211, endPoint y: 321, distance: 269.6
click at [213, 320] on customer-list "Search for a Customer Use one or more fields below to locate an existing custom…" at bounding box center [649, 430] width 1155 height 682
click at [209, 322] on icon at bounding box center [208, 317] width 11 height 11
click at [518, 299] on div "Customers Verified Not verified" at bounding box center [649, 318] width 1153 height 41
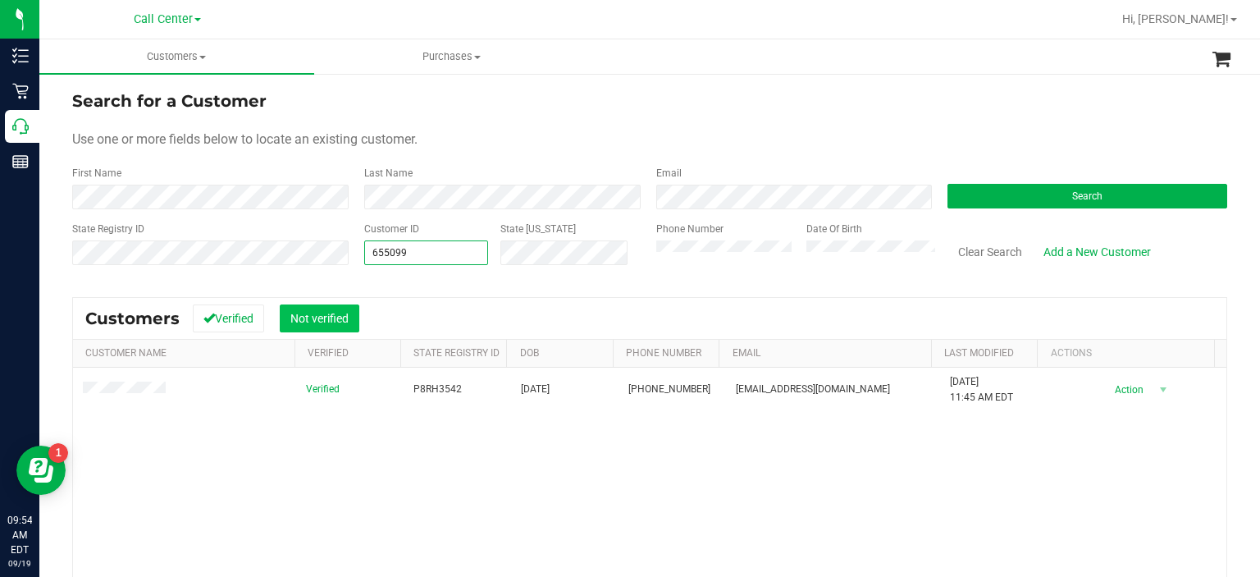
drag, startPoint x: 444, startPoint y: 243, endPoint x: 300, endPoint y: 308, distance: 157.5
click at [300, 313] on customer-list "Search for a Customer Use one or more fields below to locate an existing custom…" at bounding box center [649, 430] width 1155 height 682
click at [517, 51] on span "Purchases" at bounding box center [451, 56] width 273 height 15
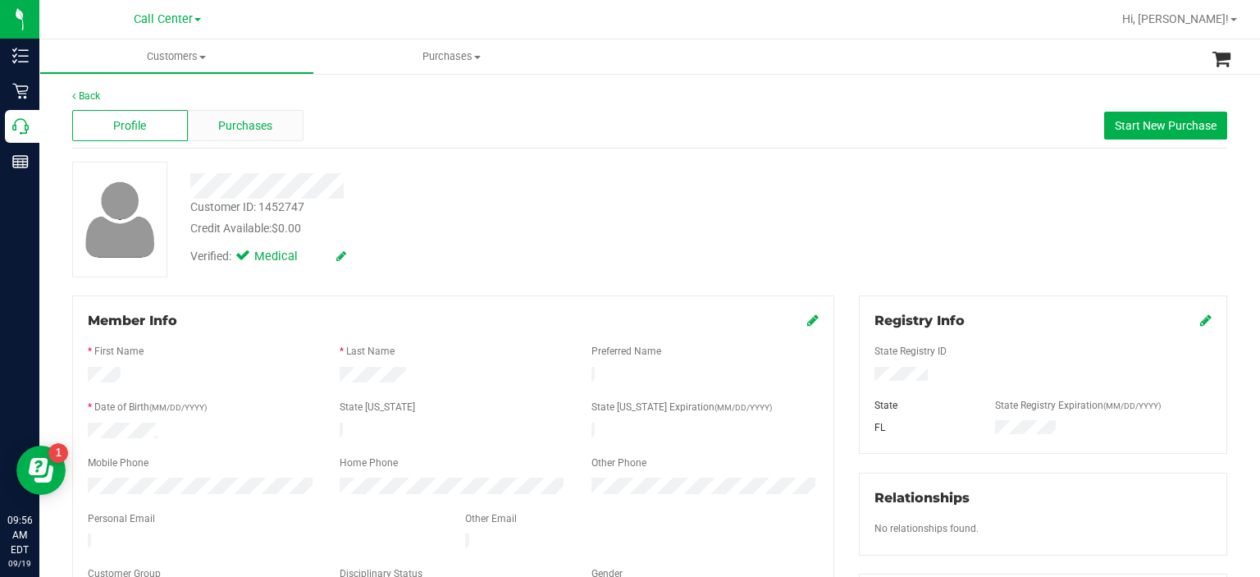
click at [231, 121] on span "Purchases" at bounding box center [245, 125] width 54 height 17
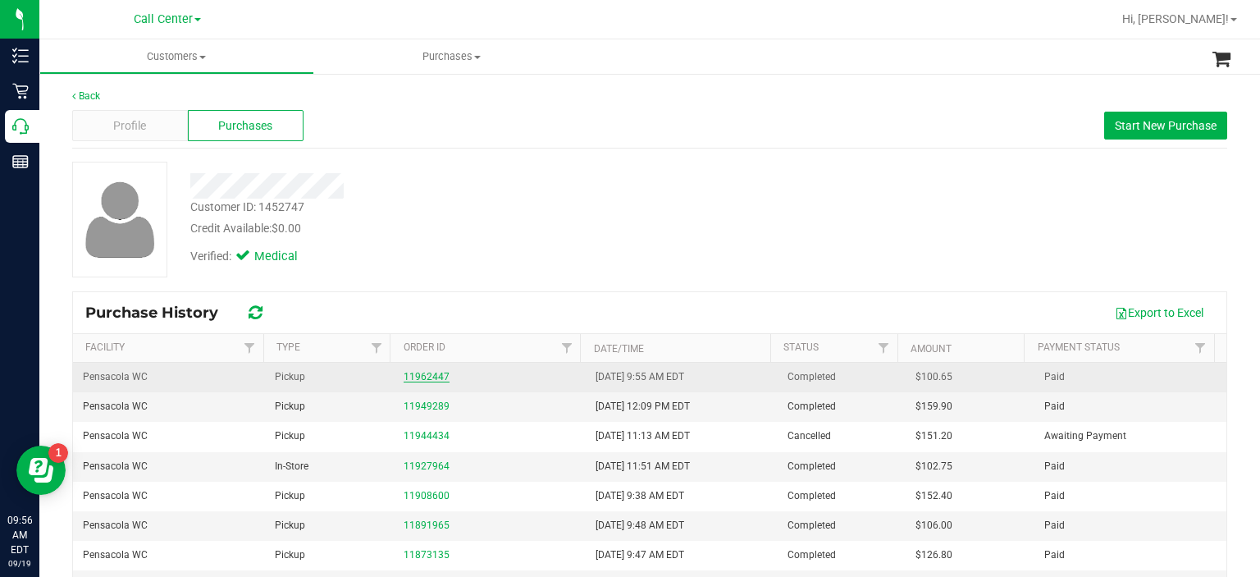
click at [426, 372] on link "11962447" at bounding box center [427, 376] width 46 height 11
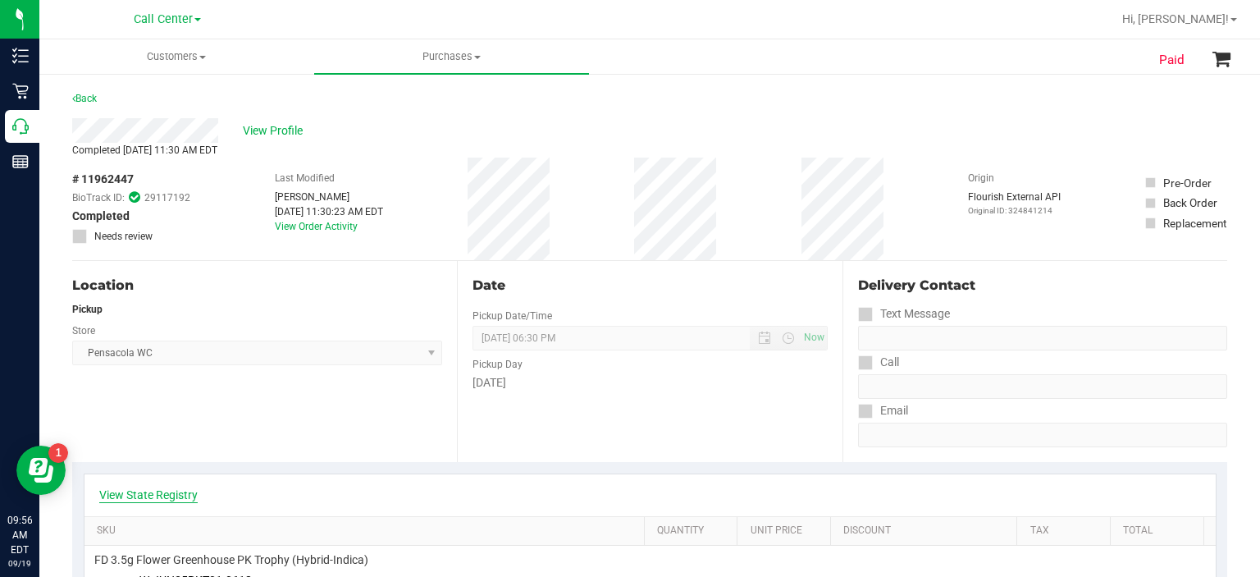
click at [158, 498] on link "View State Registry" at bounding box center [148, 494] width 98 height 16
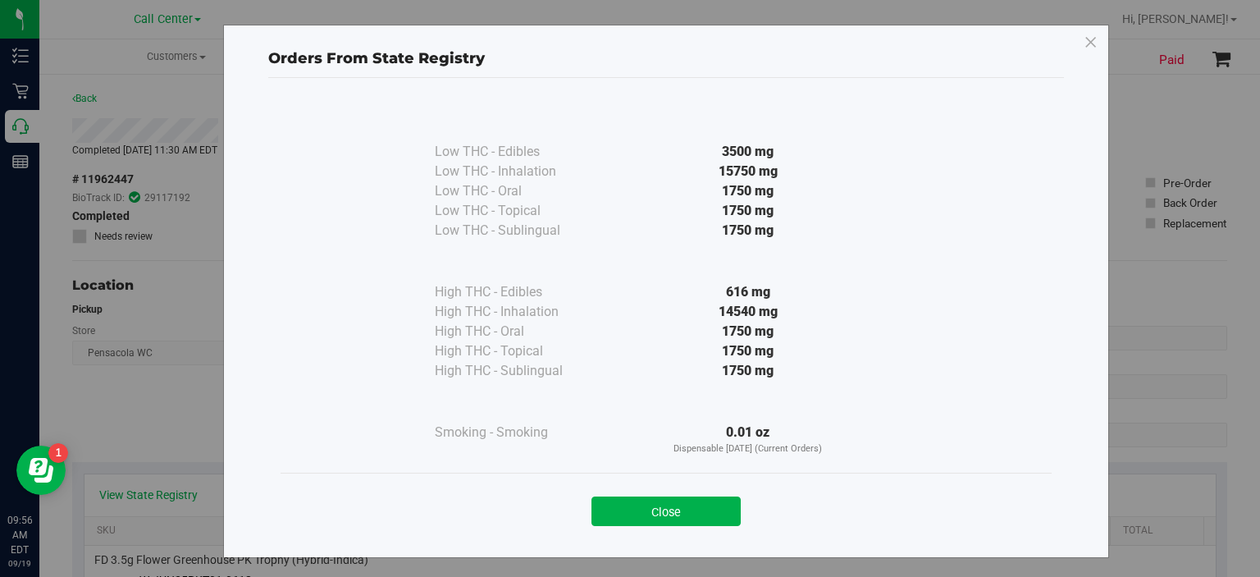
drag, startPoint x: 415, startPoint y: 297, endPoint x: 768, endPoint y: 386, distance: 363.7
click at [771, 412] on div "Low THC - Edibles 3500 mg Low THC - Inhalation" at bounding box center [666, 286] width 771 height 372
click at [543, 368] on div "High THC - Sublingual" at bounding box center [517, 371] width 164 height 20
drag, startPoint x: 422, startPoint y: 291, endPoint x: 811, endPoint y: 349, distance: 393.2
click at [820, 435] on div "Low THC - Edibles 3500 mg Low THC - Inhalation" at bounding box center [666, 286] width 771 height 372
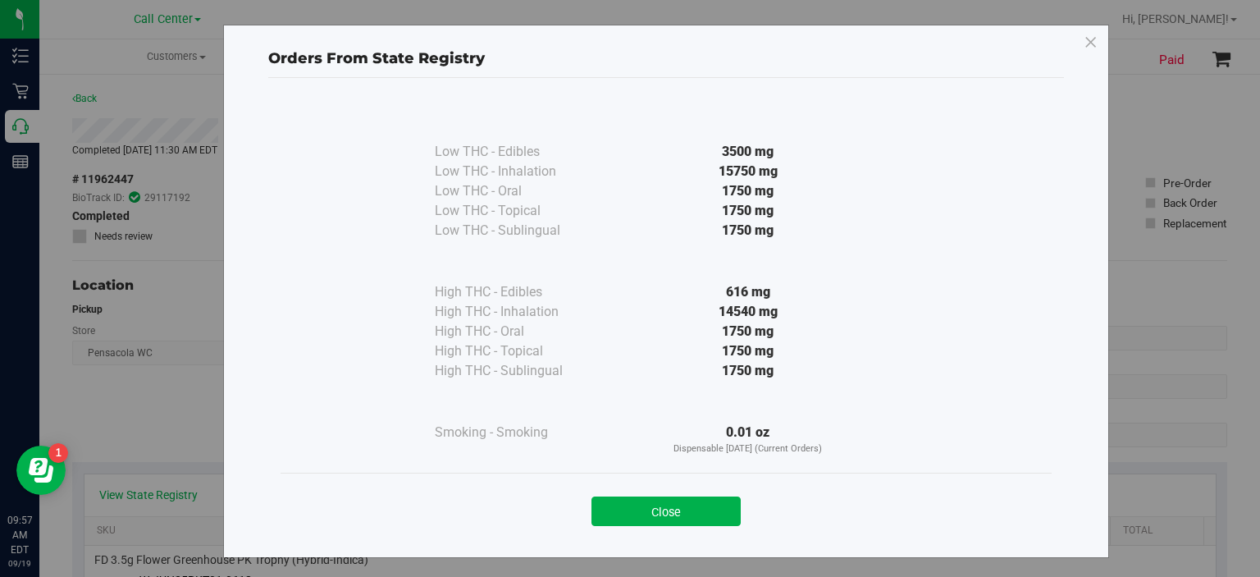
copy div "High THC - Edibles 616 mg High THC - Inhalation 14540 mg High THC - Oral 1750 m…"
click at [633, 518] on button "Close" at bounding box center [666, 511] width 149 height 30
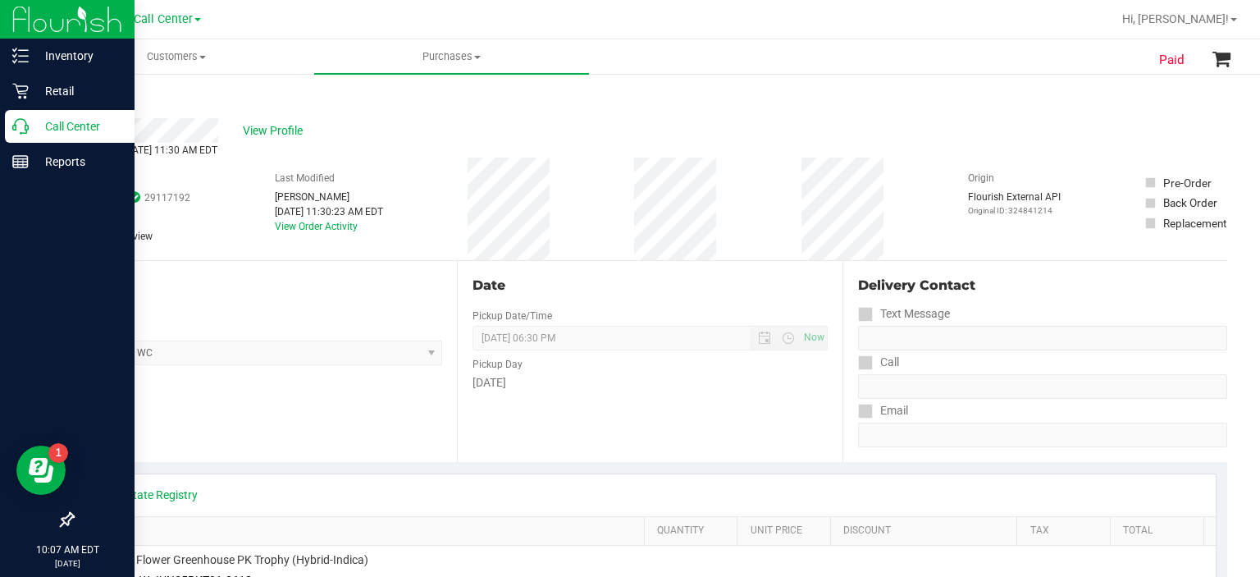
click at [26, 134] on icon at bounding box center [20, 126] width 16 height 16
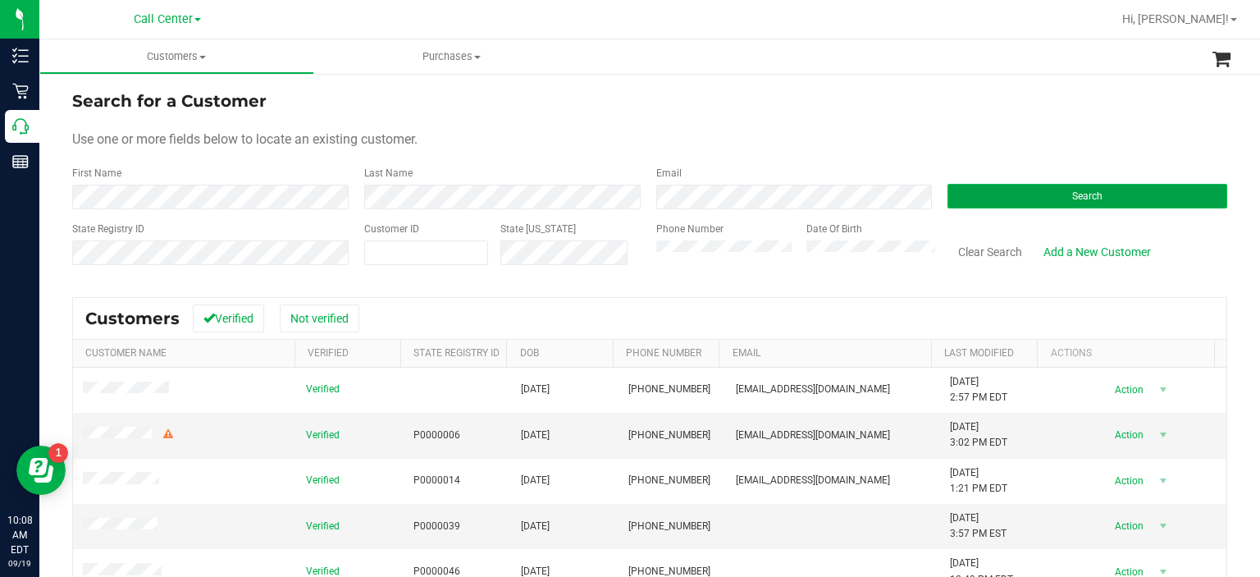
click at [1017, 206] on button "Search" at bounding box center [1088, 196] width 280 height 25
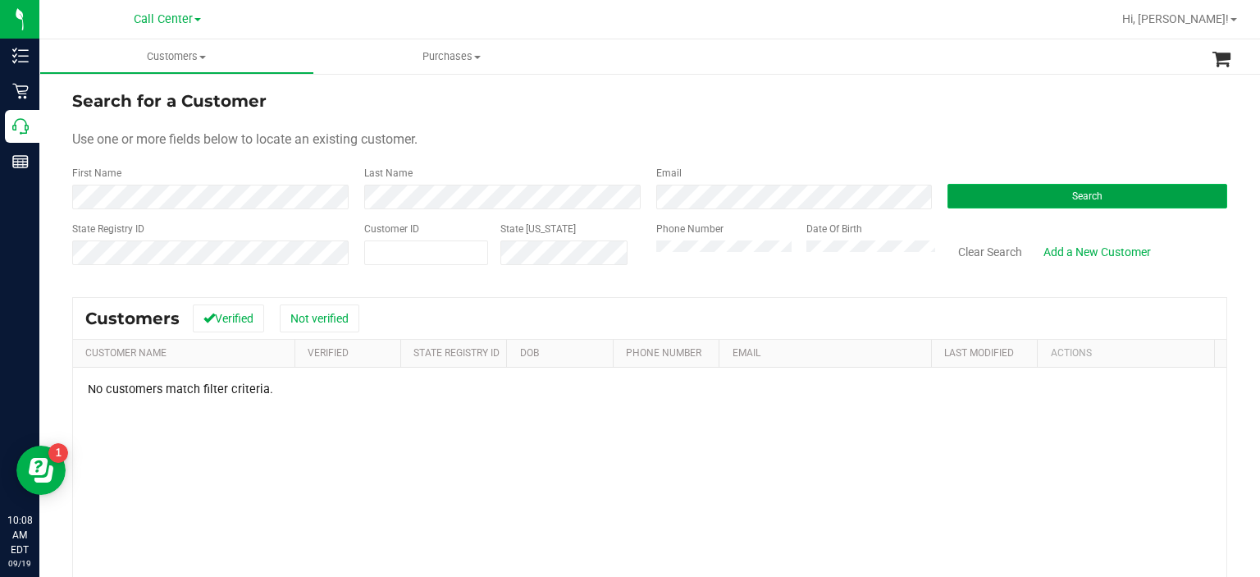
click at [988, 192] on button "Search" at bounding box center [1088, 196] width 280 height 25
click at [597, 222] on form "Search for a Customer Use one or more fields below to locate an existing custom…" at bounding box center [649, 184] width 1155 height 191
click at [971, 177] on div "Search" at bounding box center [1081, 187] width 292 height 43
click at [976, 188] on button "Search" at bounding box center [1088, 196] width 280 height 25
click at [972, 207] on button "Search" at bounding box center [1088, 196] width 280 height 25
